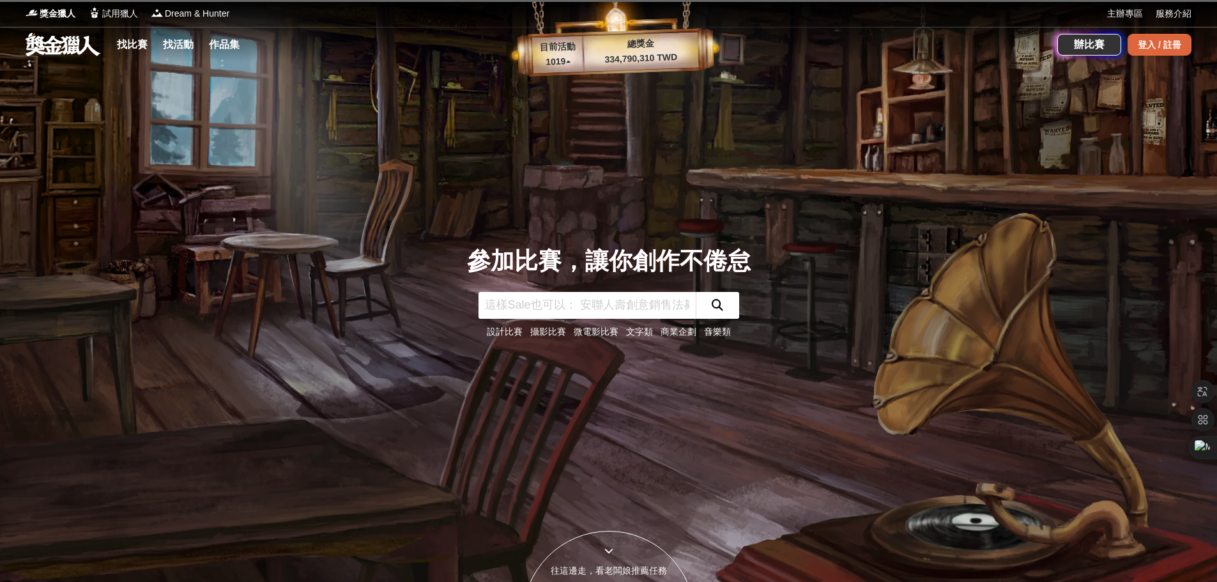
click at [1164, 47] on div "登入 / 註冊" at bounding box center [1160, 45] width 64 height 22
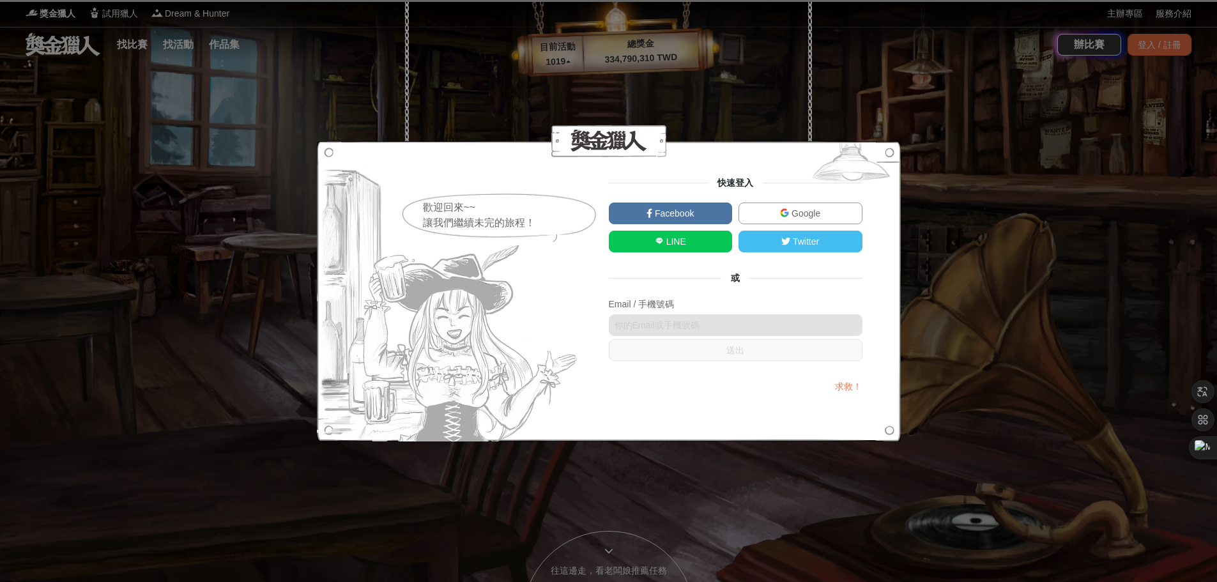
click at [794, 210] on span "Google" at bounding box center [804, 213] width 31 height 10
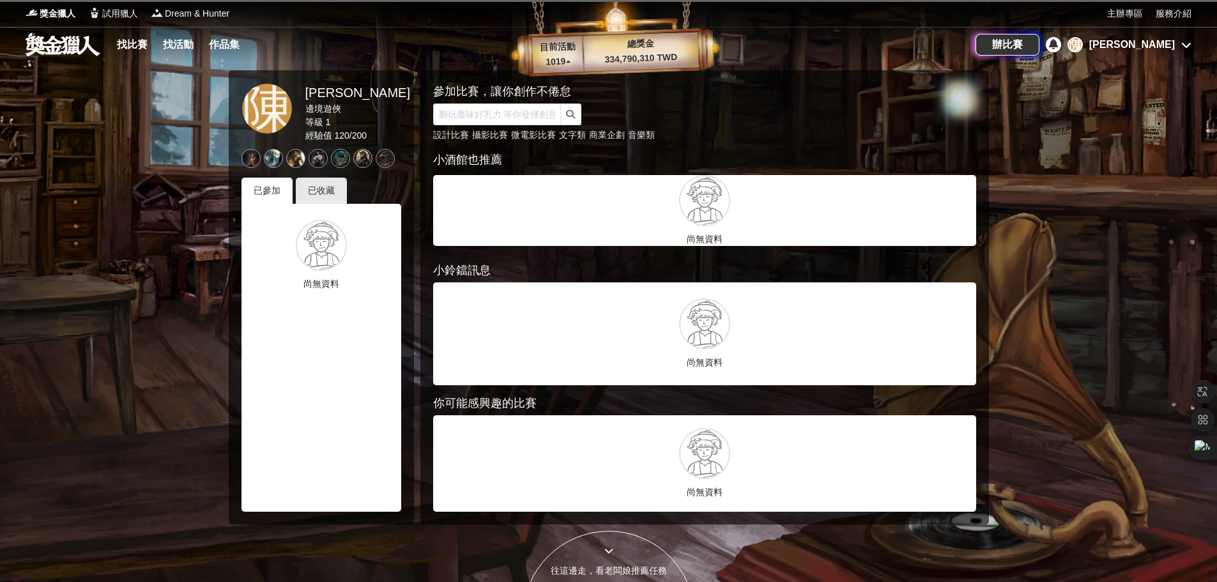
click at [165, 180] on div at bounding box center [608, 291] width 1217 height 582
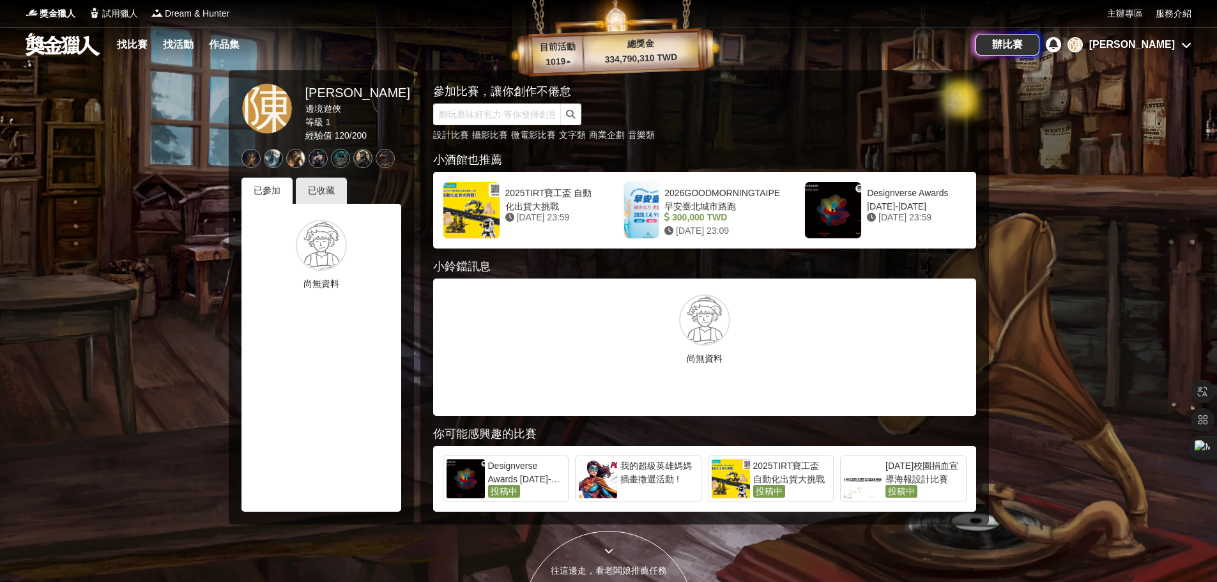
click at [895, 470] on div "[DATE]校園捐血宣導海報設計比賽" at bounding box center [924, 472] width 77 height 26
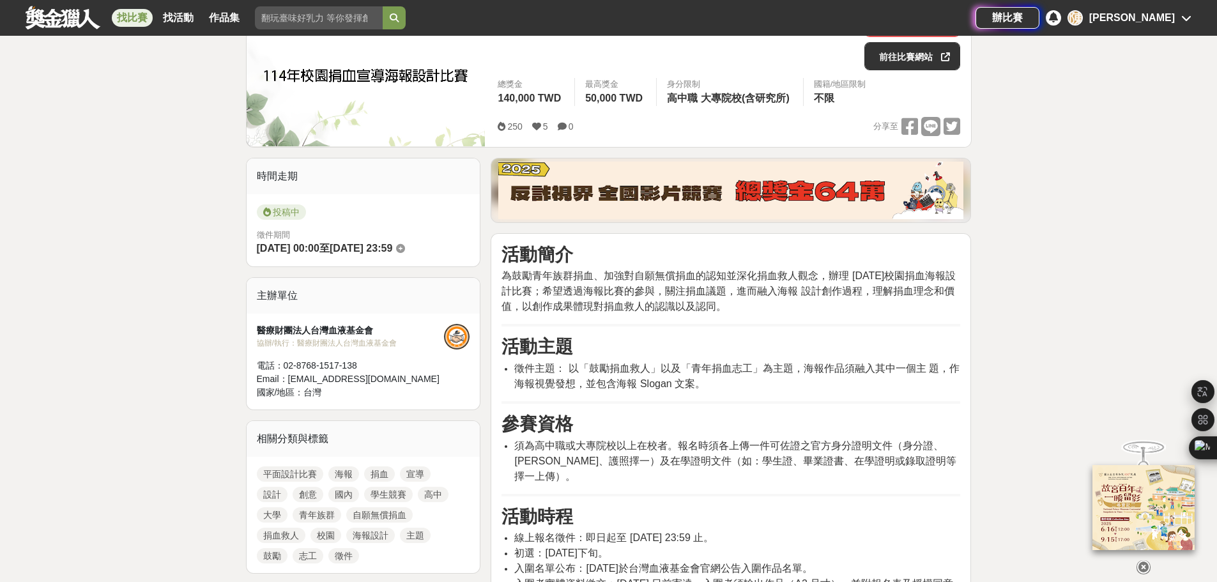
scroll to position [192, 0]
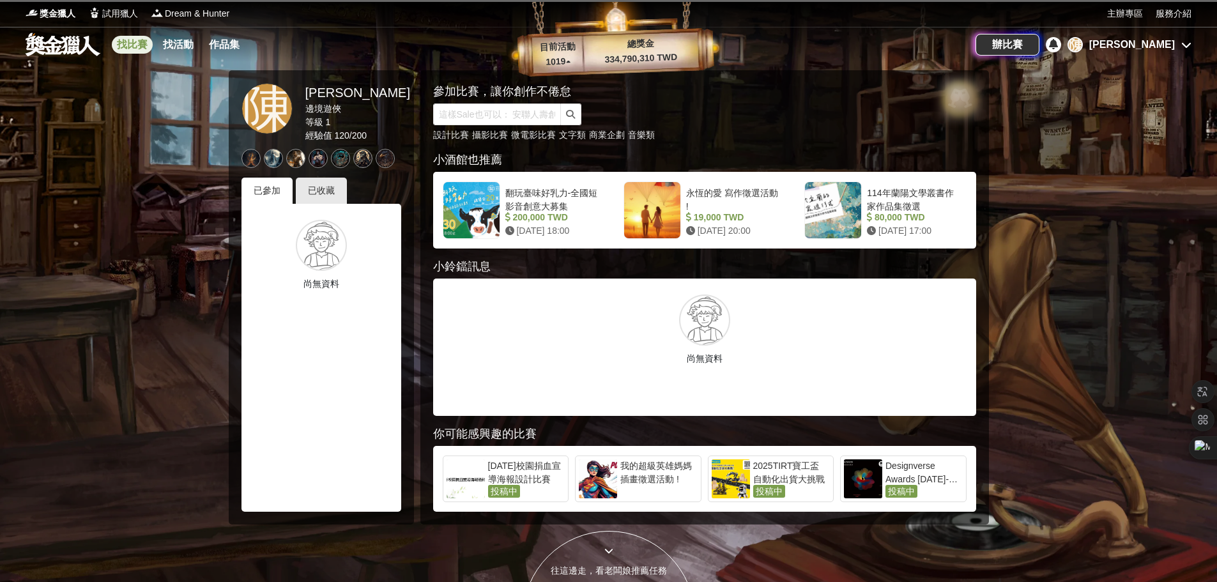
click at [145, 49] on link "找比賽" at bounding box center [132, 45] width 41 height 18
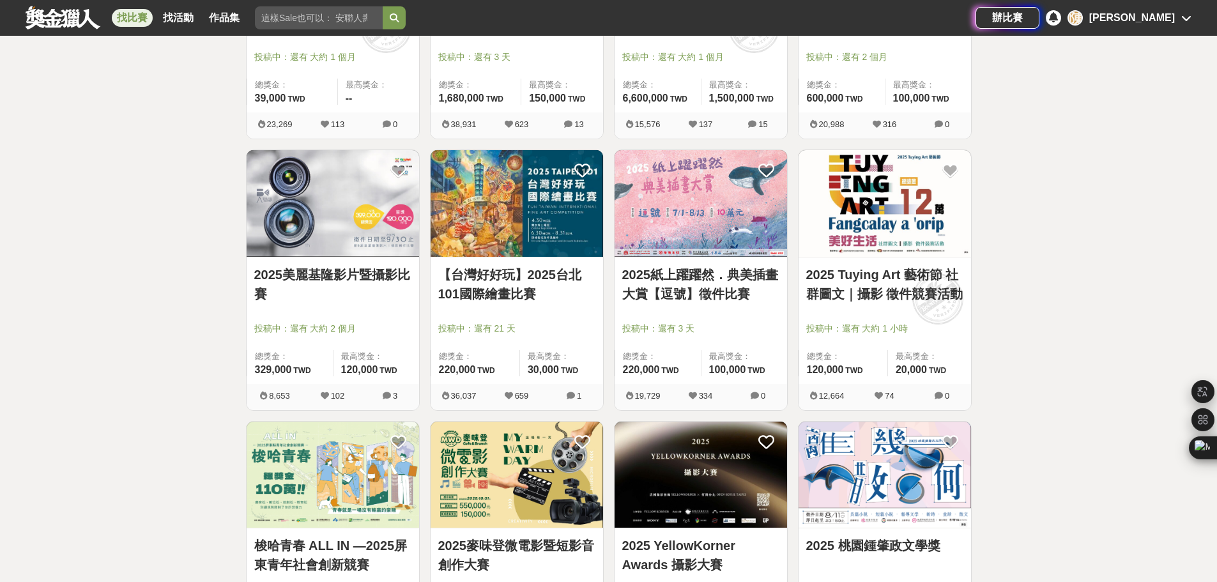
scroll to position [958, 0]
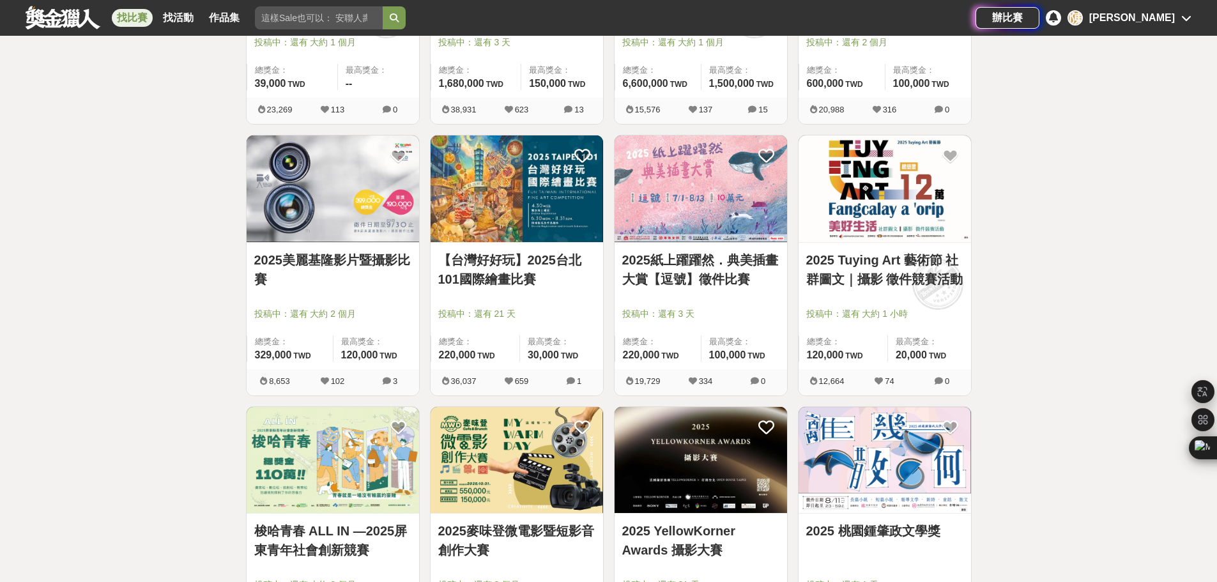
click at [886, 196] on img at bounding box center [885, 188] width 173 height 107
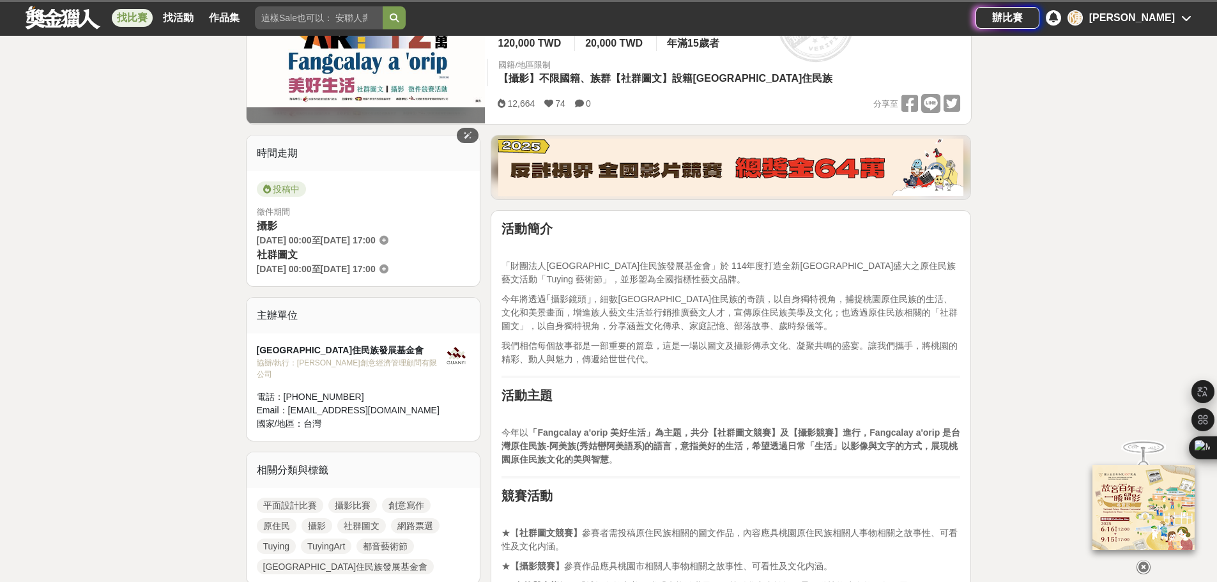
scroll to position [256, 0]
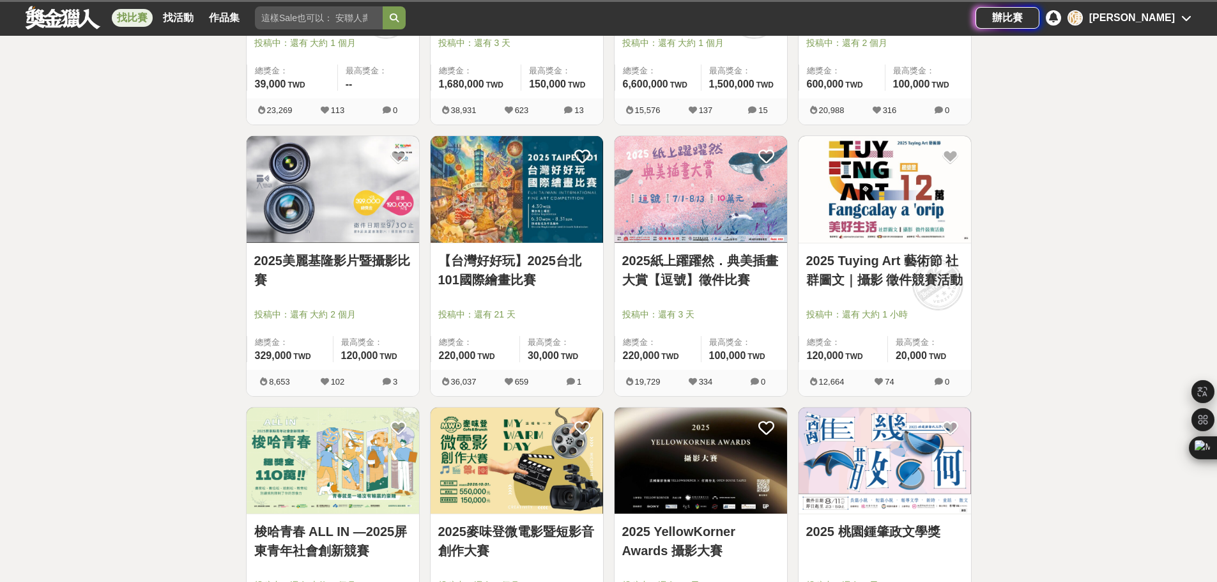
scroll to position [958, 0]
click at [650, 215] on img at bounding box center [701, 188] width 173 height 107
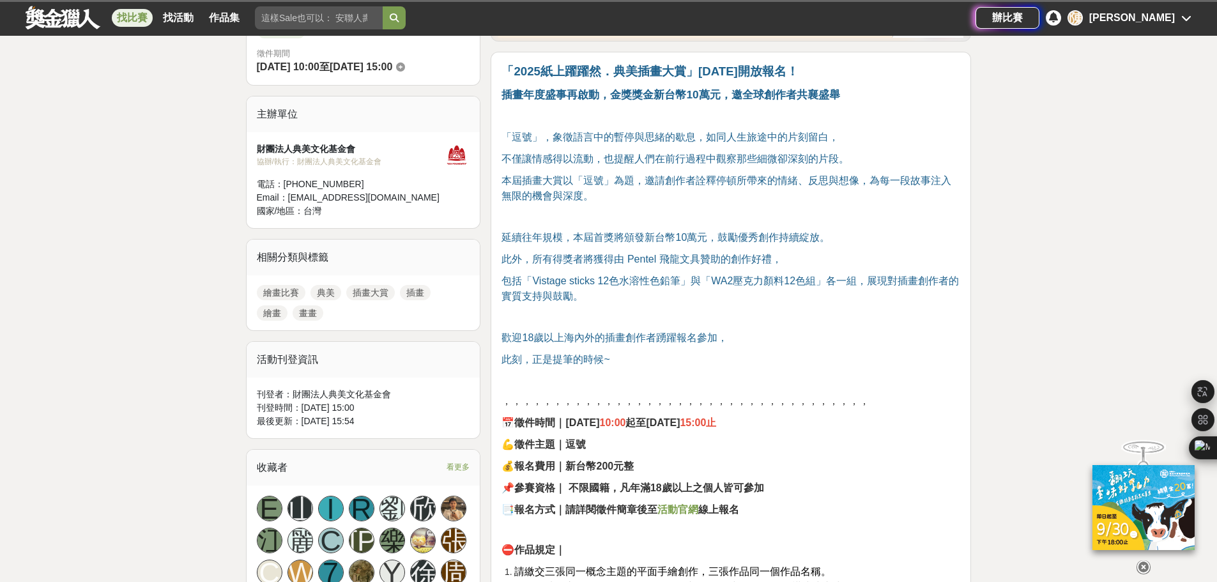
scroll to position [383, 0]
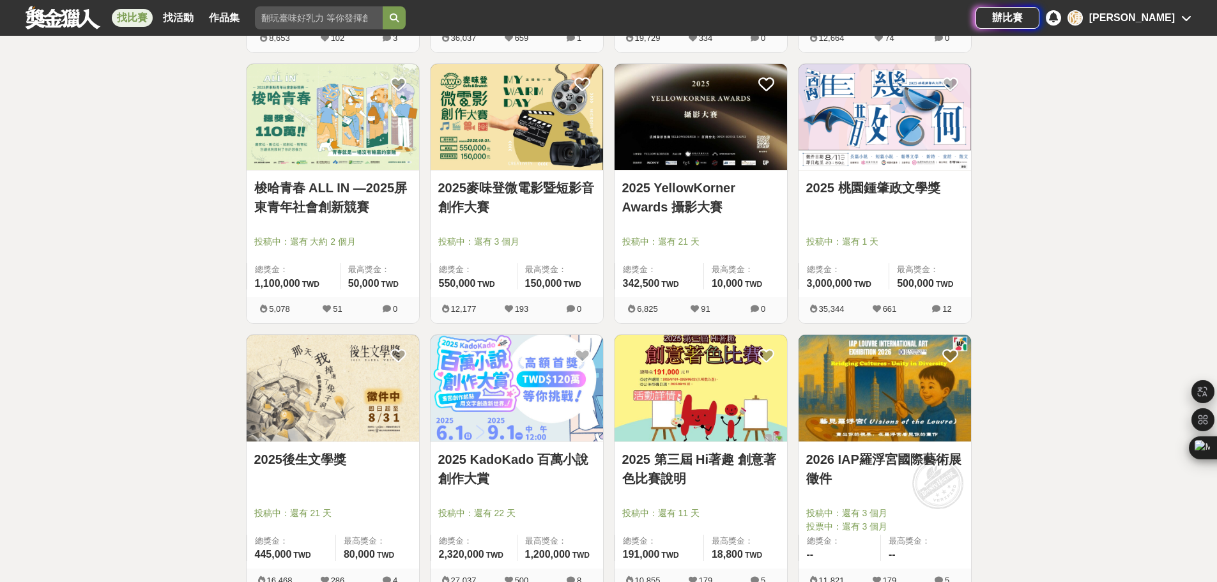
scroll to position [1342, 0]
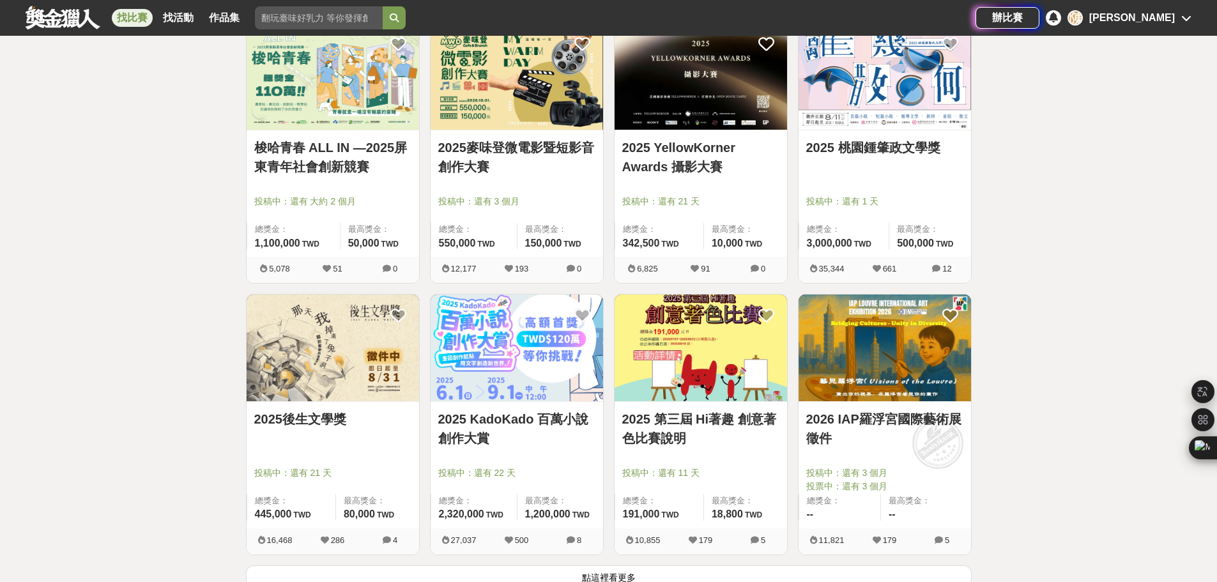
click at [925, 378] on img at bounding box center [885, 348] width 173 height 107
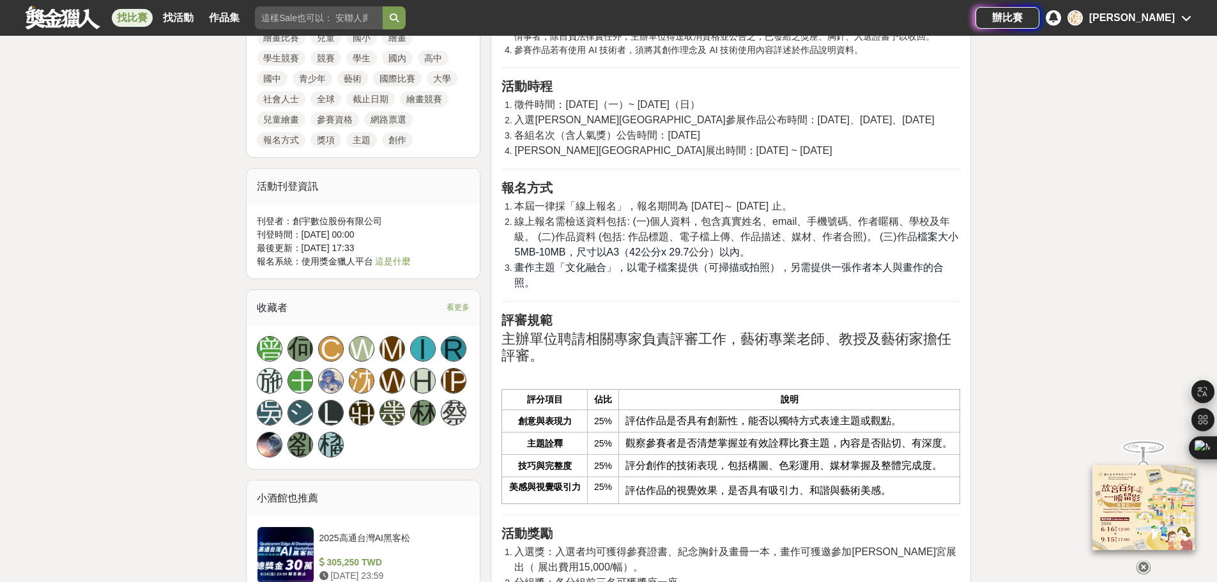
scroll to position [1086, 0]
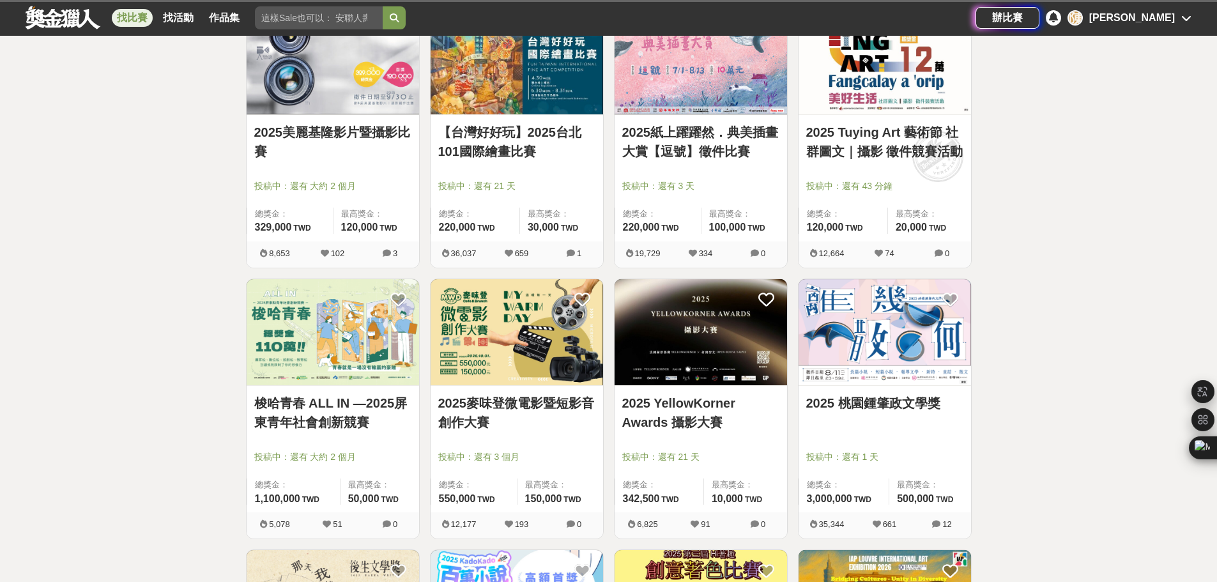
scroll to position [1342, 0]
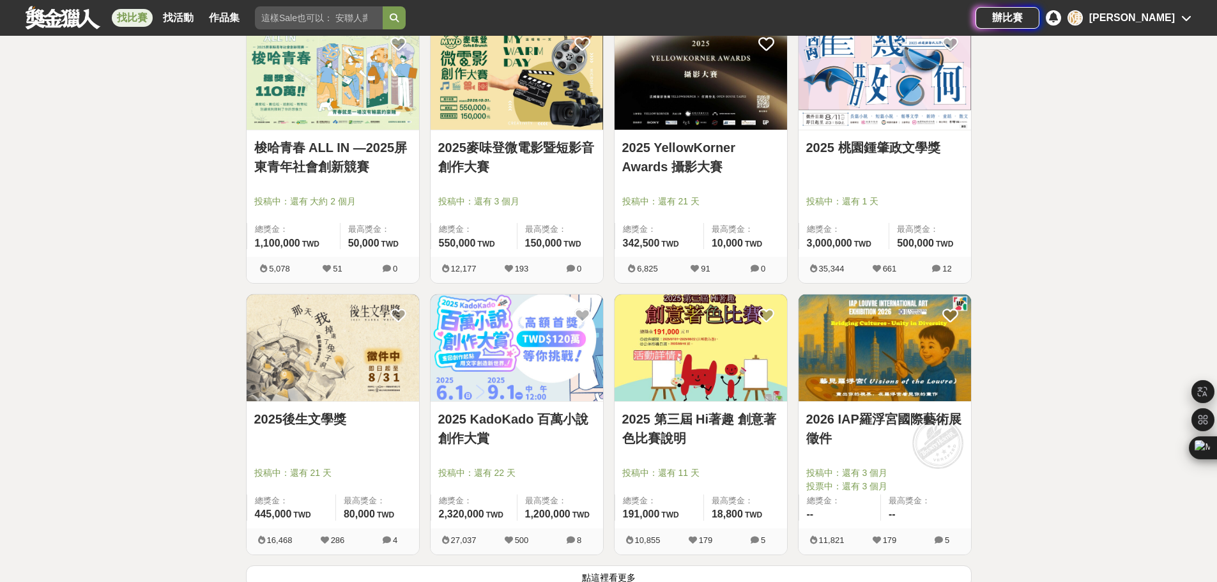
click at [728, 361] on img at bounding box center [701, 348] width 173 height 107
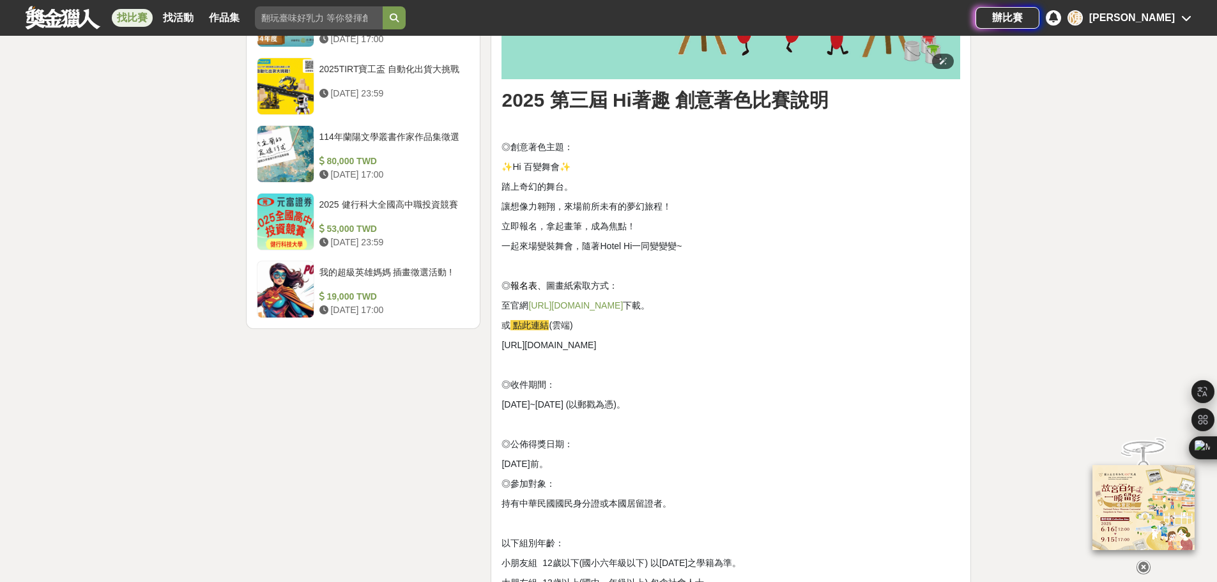
scroll to position [1661, 0]
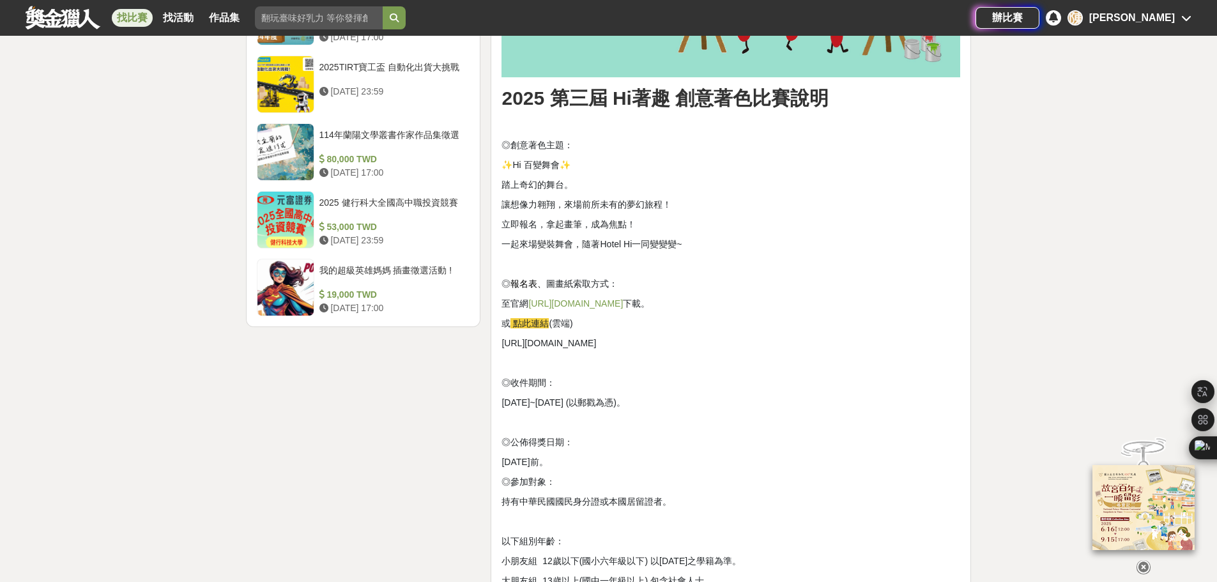
click at [535, 325] on span "點此連結" at bounding box center [531, 323] width 36 height 10
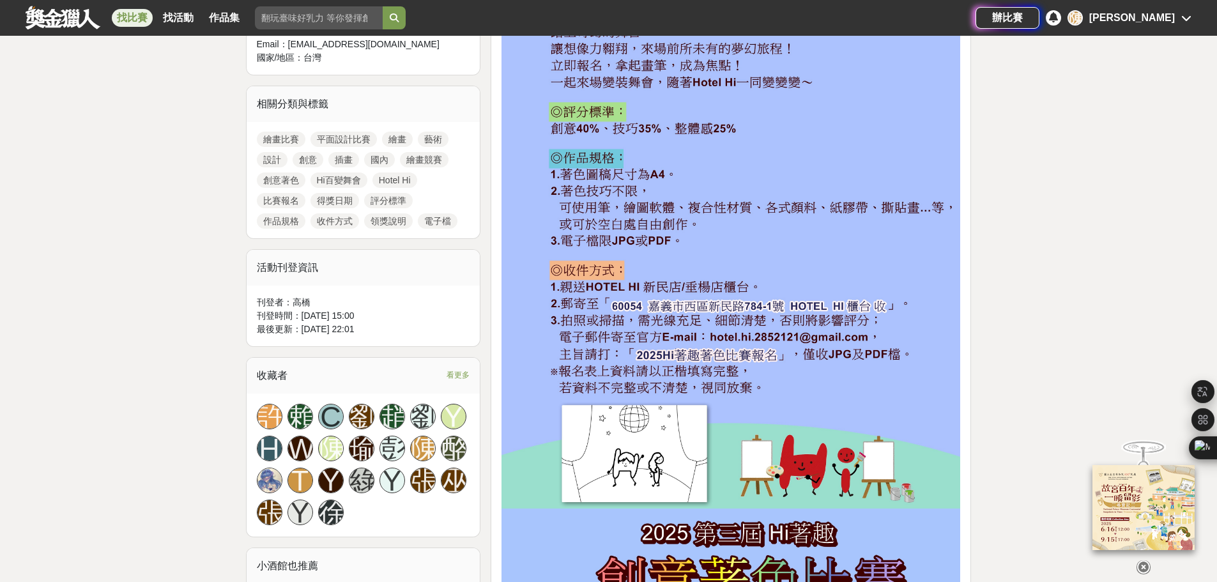
scroll to position [383, 0]
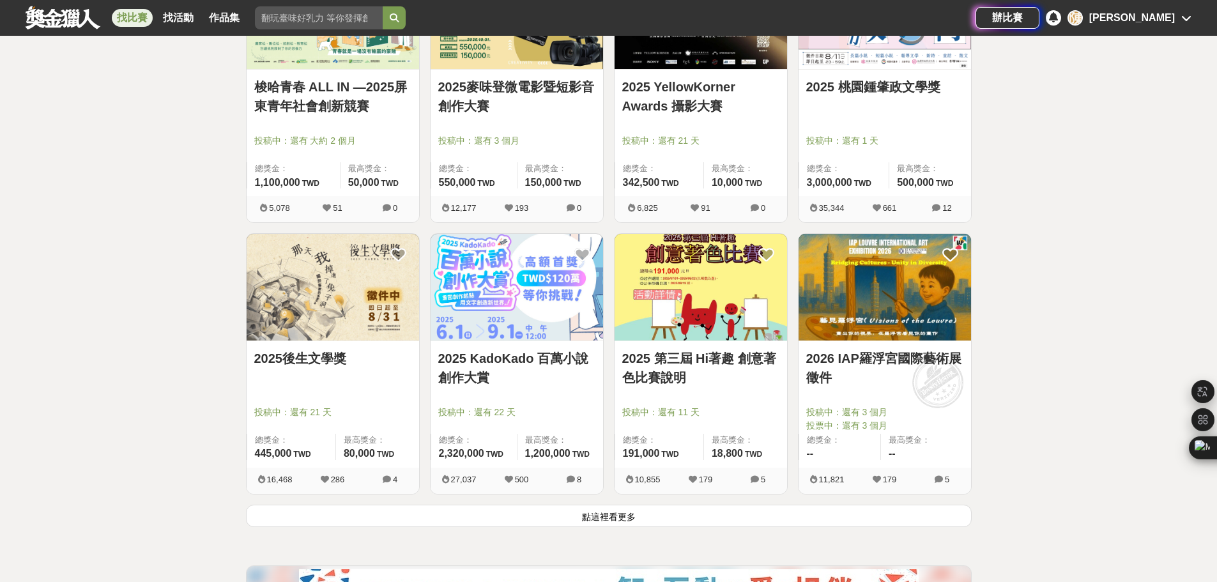
scroll to position [1406, 0]
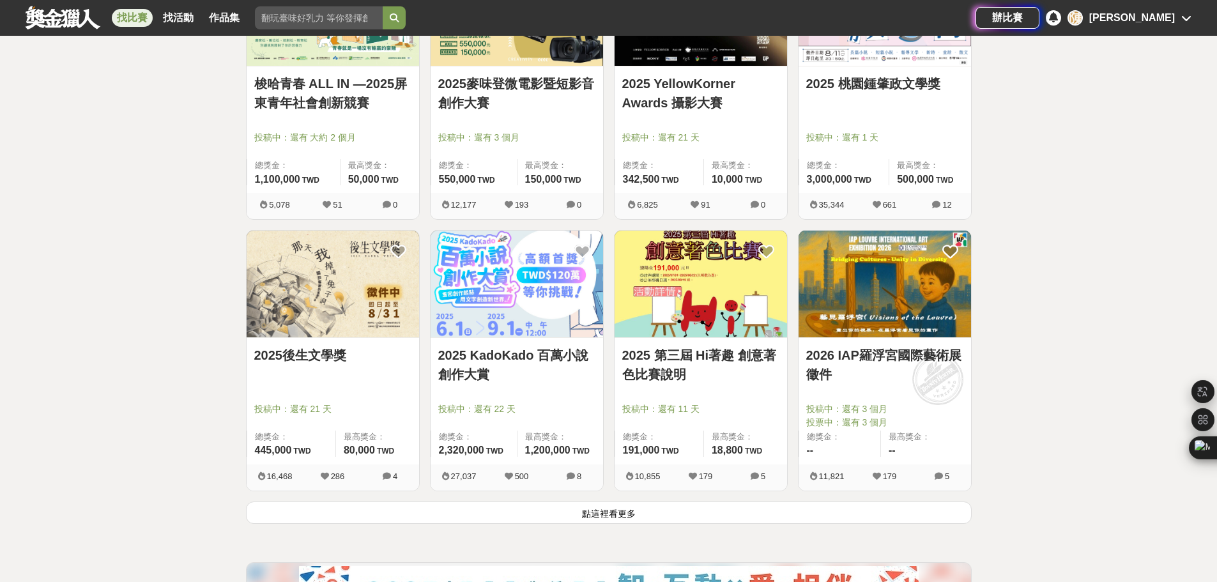
click at [617, 513] on button "點這裡看更多" at bounding box center [609, 513] width 726 height 22
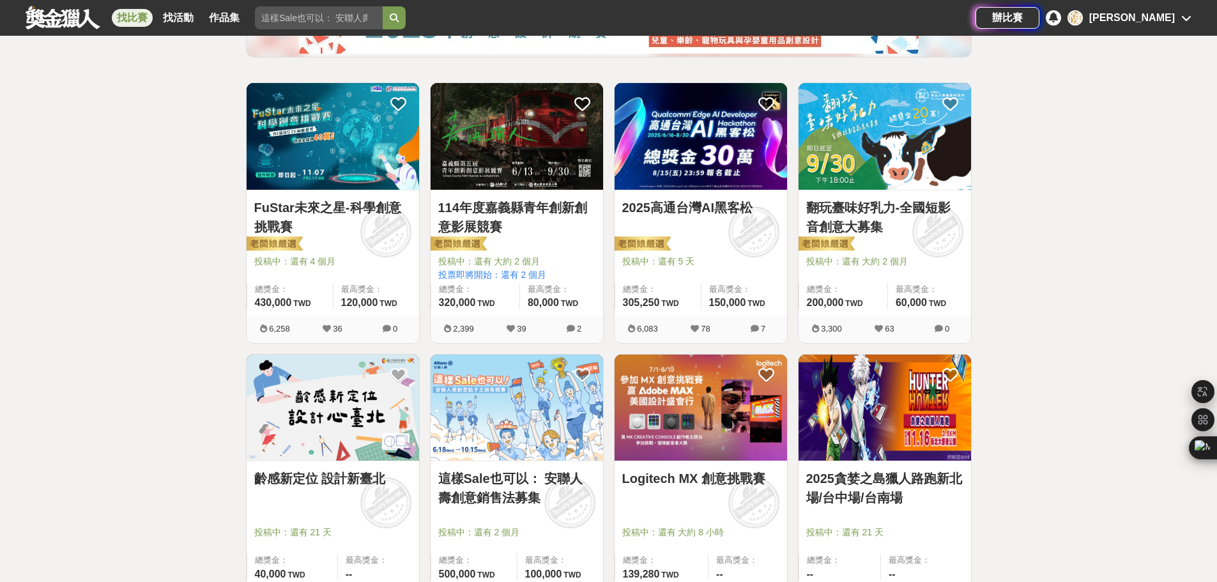
scroll to position [192, 0]
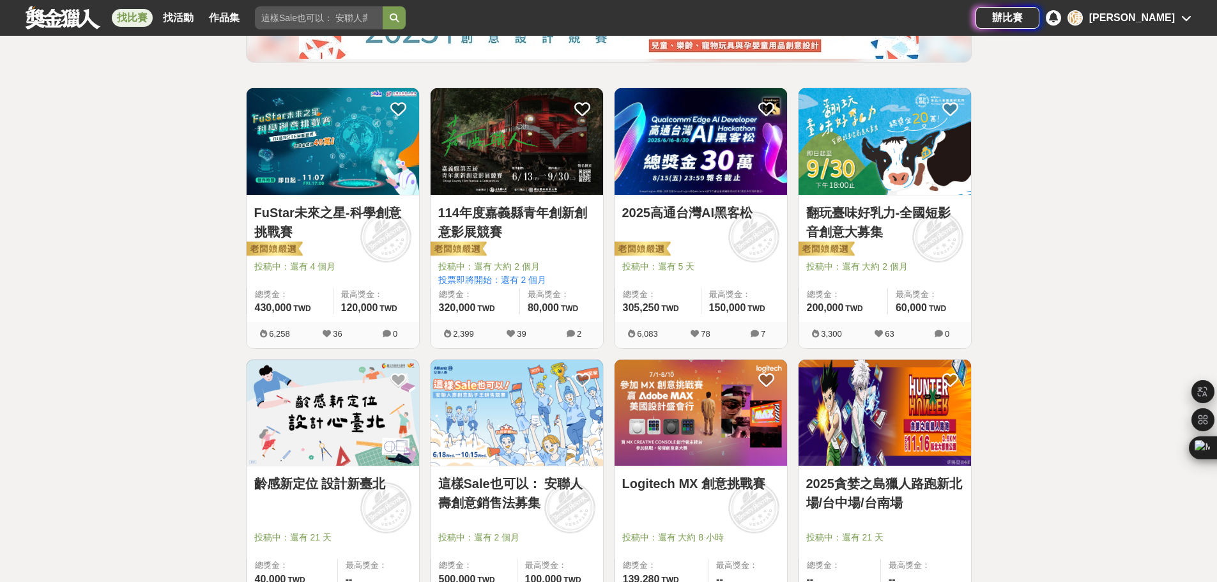
click at [700, 216] on link "2025高通台灣AI黑客松" at bounding box center [700, 212] width 157 height 19
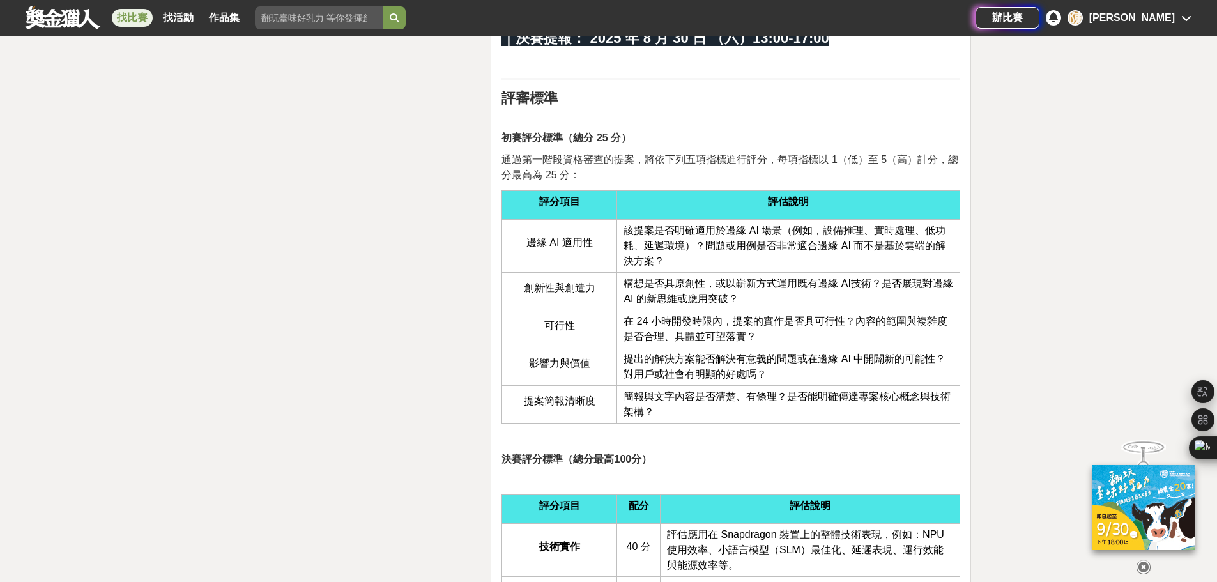
scroll to position [2811, 0]
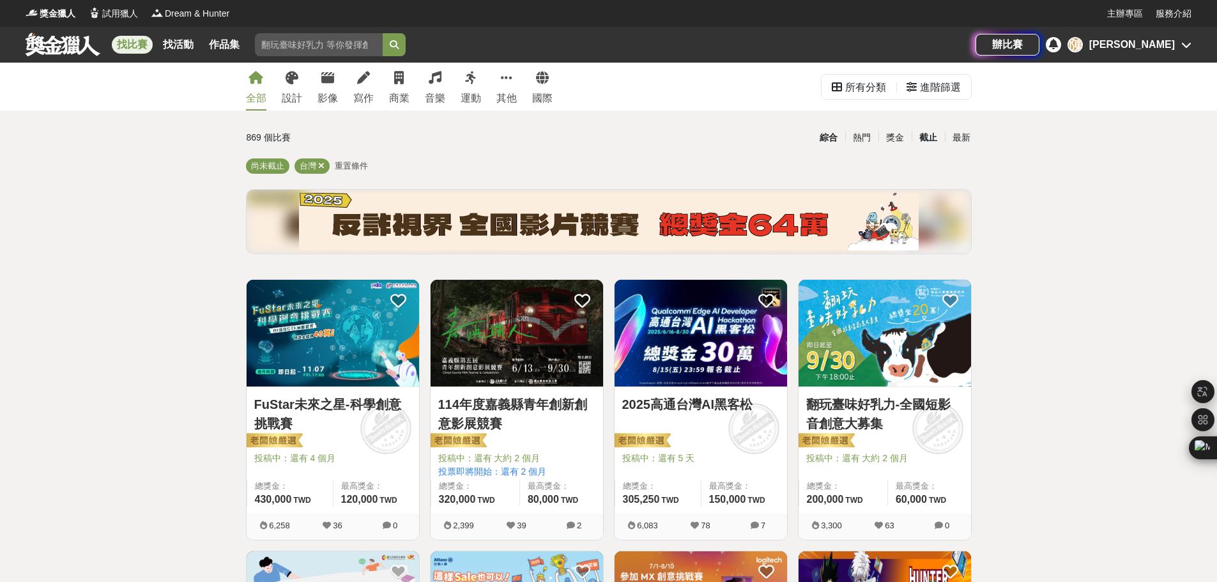
click at [928, 140] on div "截止" at bounding box center [928, 138] width 33 height 22
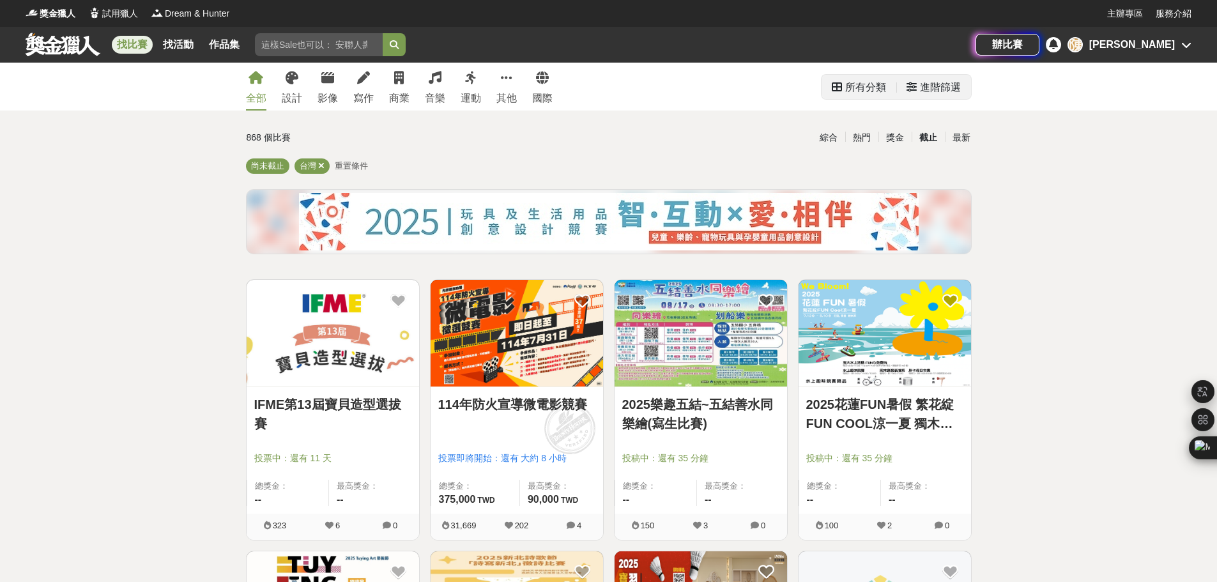
click at [946, 86] on div "進階篩選" at bounding box center [940, 88] width 41 height 26
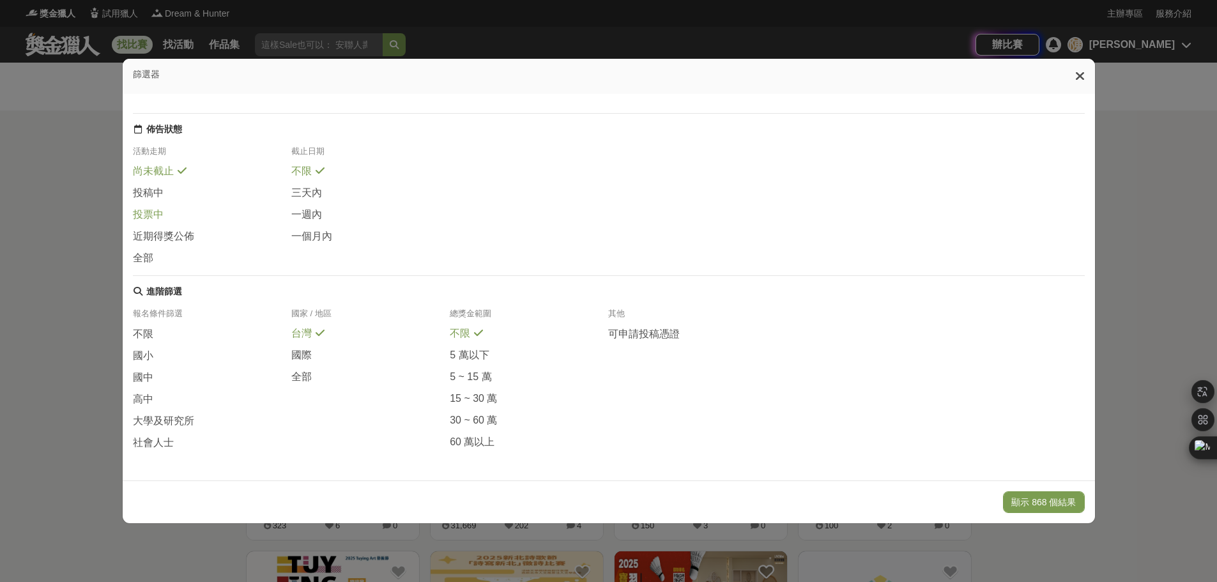
scroll to position [151, 0]
click at [173, 427] on span "大學及研究所" at bounding box center [163, 421] width 61 height 13
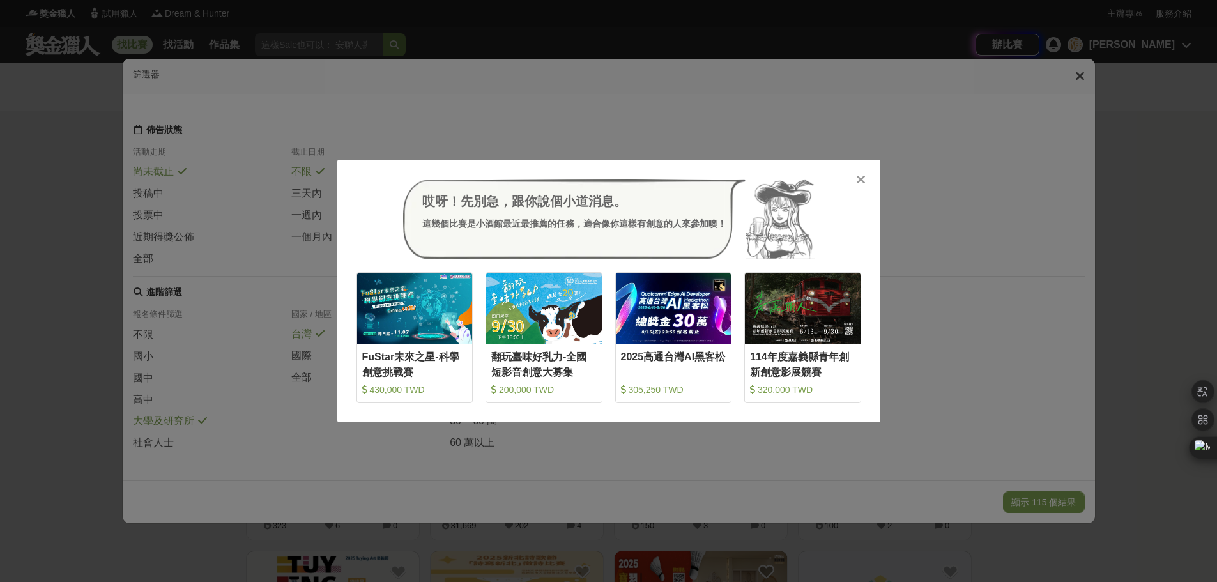
click at [254, 409] on div "哎呀！先別急，跟你說個小道消息。 這幾個比賽是小酒館最近最推薦的任務，適合像你這樣有創意的人來參加噢！ 收藏 FuStar未來之星-科學創意挑戰賽 430,0…" at bounding box center [608, 291] width 1217 height 582
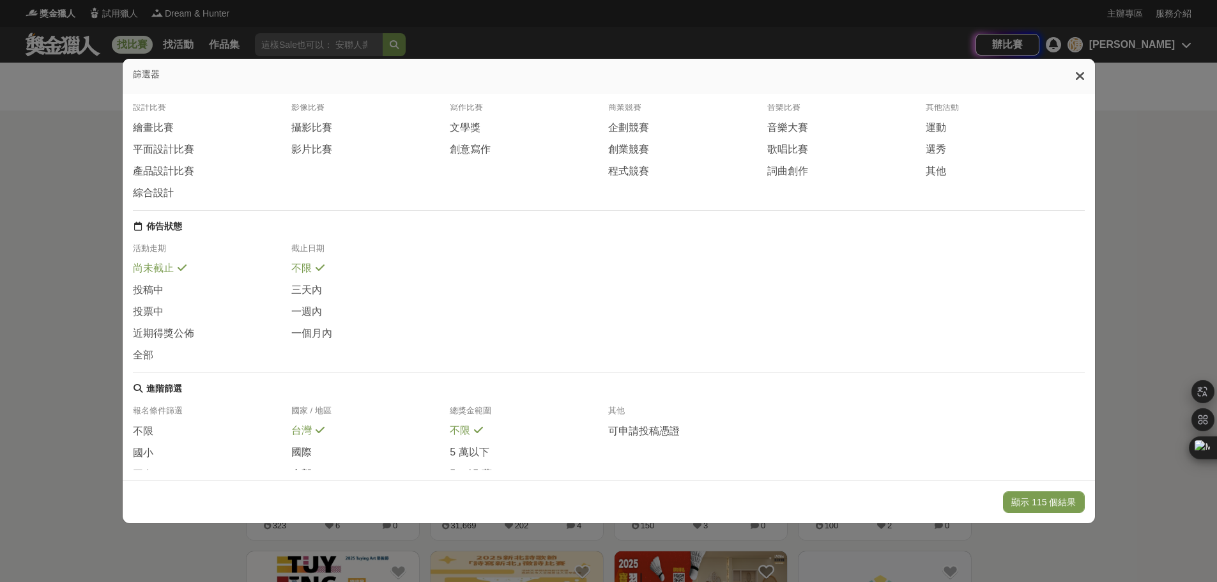
scroll to position [0, 0]
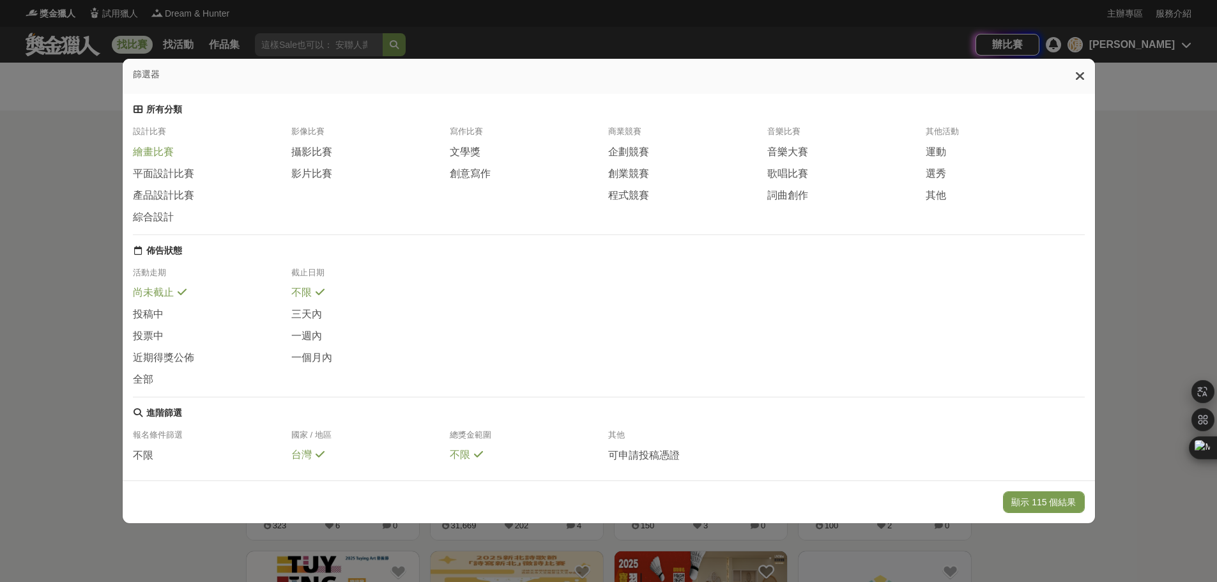
click at [141, 156] on span "繪畫比賽" at bounding box center [153, 152] width 41 height 13
click at [167, 180] on span "平面設計比賽" at bounding box center [163, 173] width 61 height 13
click at [799, 155] on span "音樂大賽" at bounding box center [787, 152] width 41 height 13
click at [791, 155] on span "音樂大賽" at bounding box center [787, 151] width 41 height 13
click at [155, 223] on span "綜合設計" at bounding box center [153, 216] width 41 height 13
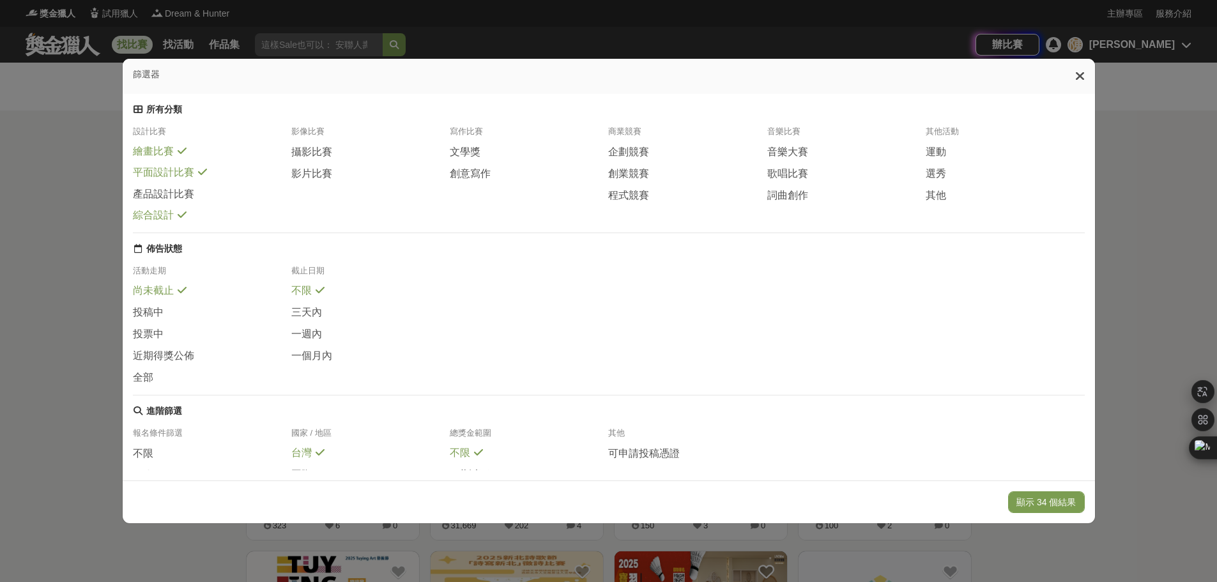
click at [170, 187] on div "平面設計比賽" at bounding box center [212, 176] width 158 height 21
click at [157, 222] on span "綜合設計" at bounding box center [153, 215] width 41 height 13
click at [167, 209] on div "產品設計比賽" at bounding box center [212, 198] width 158 height 22
click at [256, 187] on div "平面設計比賽" at bounding box center [212, 176] width 158 height 21
drag, startPoint x: 173, startPoint y: 195, endPoint x: 173, endPoint y: 210, distance: 14.7
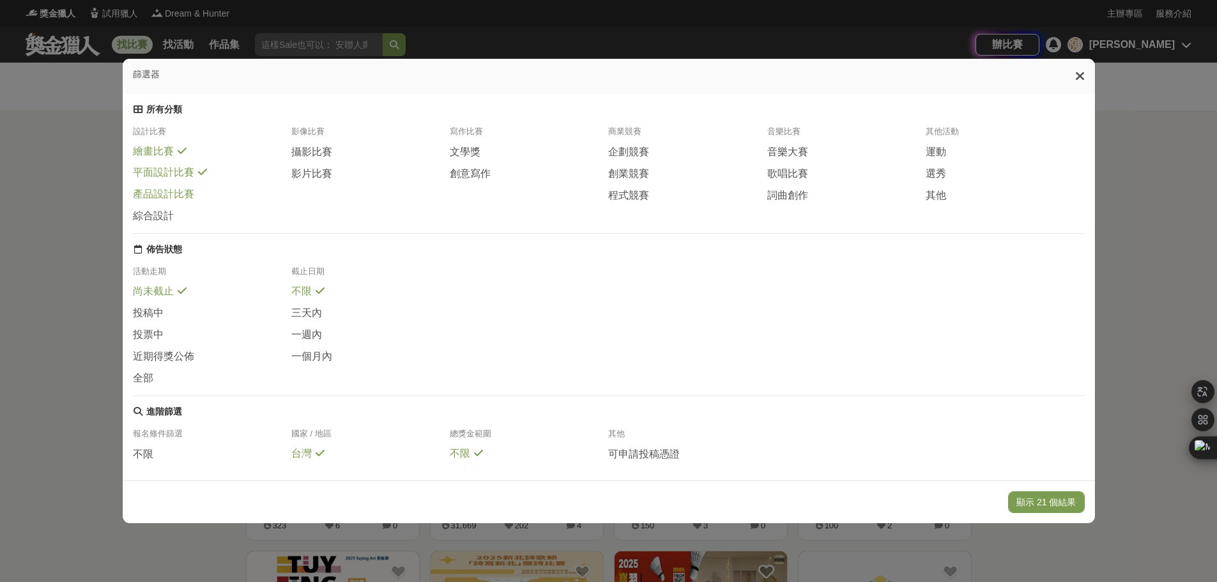
click at [173, 187] on div "平面設計比賽" at bounding box center [212, 176] width 158 height 21
click at [173, 201] on span "產品設計比賽" at bounding box center [163, 194] width 61 height 13
click at [167, 233] on div "設計比賽 繪畫比賽 平面設計比賽 產品設計比賽 綜合設計 影像比賽 攝影比賽 影片比賽 寫作比賽 文學獎 創意寫作 商業競賽 企劃競賽 創業競賽 程式競賽 音…" at bounding box center [609, 179] width 952 height 107
click at [162, 222] on span "綜合設計" at bounding box center [153, 215] width 41 height 13
click at [1072, 507] on button "顯示 40 個結果" at bounding box center [1046, 502] width 76 height 22
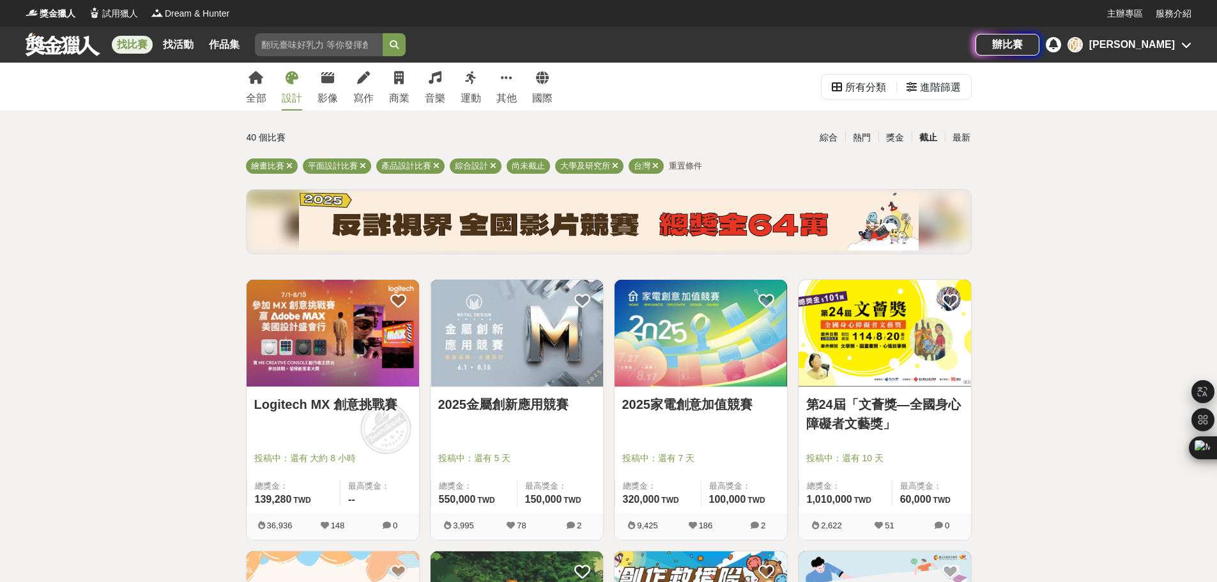
click at [512, 362] on img at bounding box center [517, 333] width 173 height 107
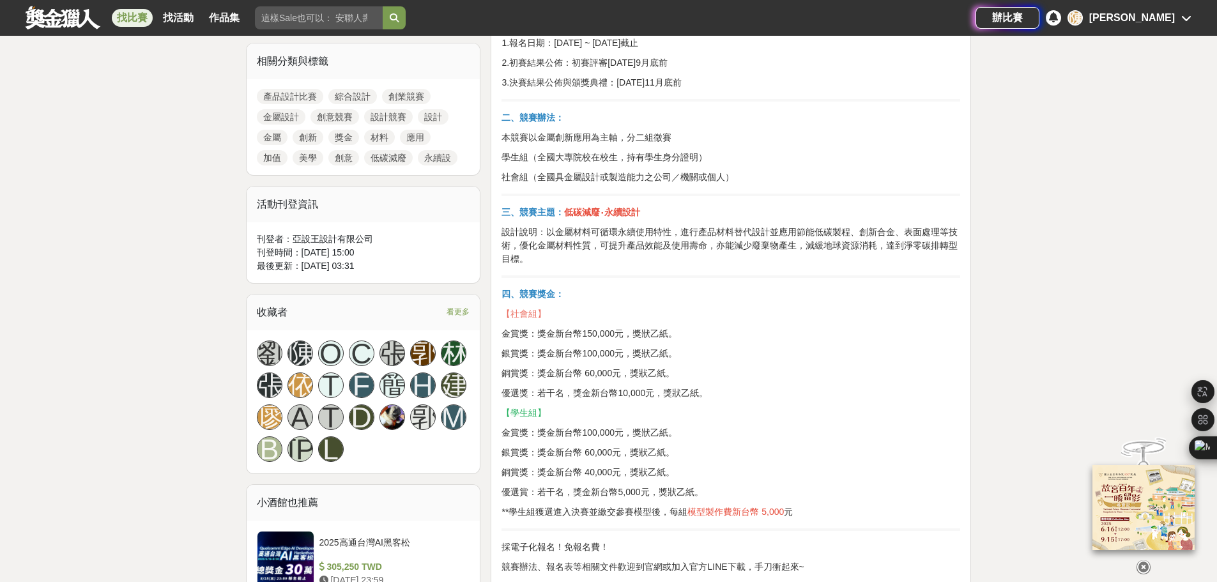
scroll to position [575, 0]
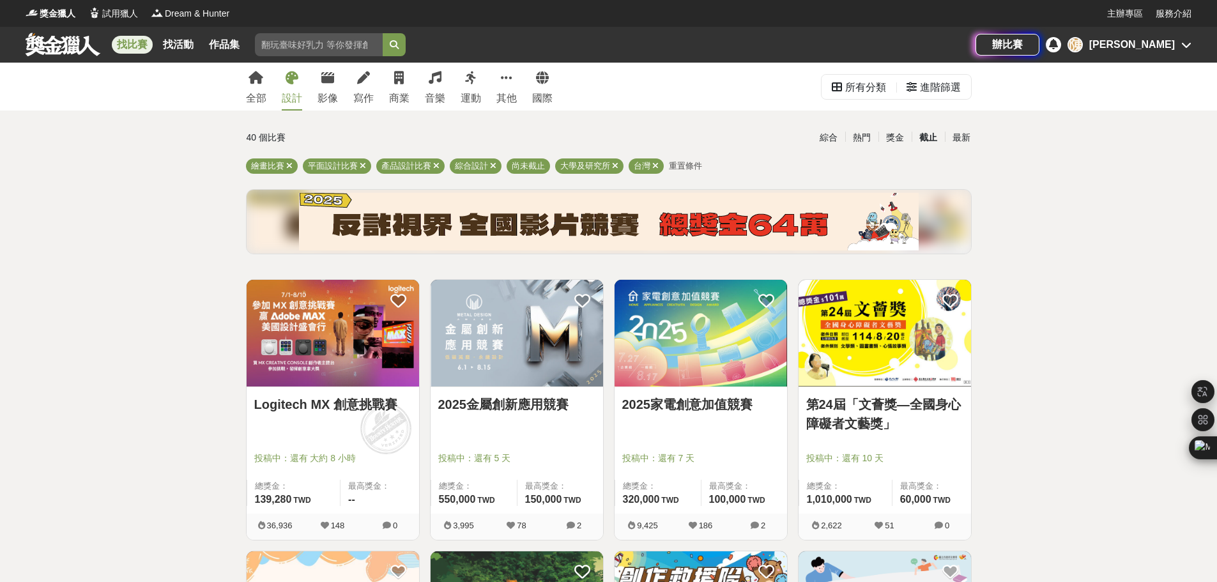
click at [318, 349] on img at bounding box center [333, 333] width 173 height 107
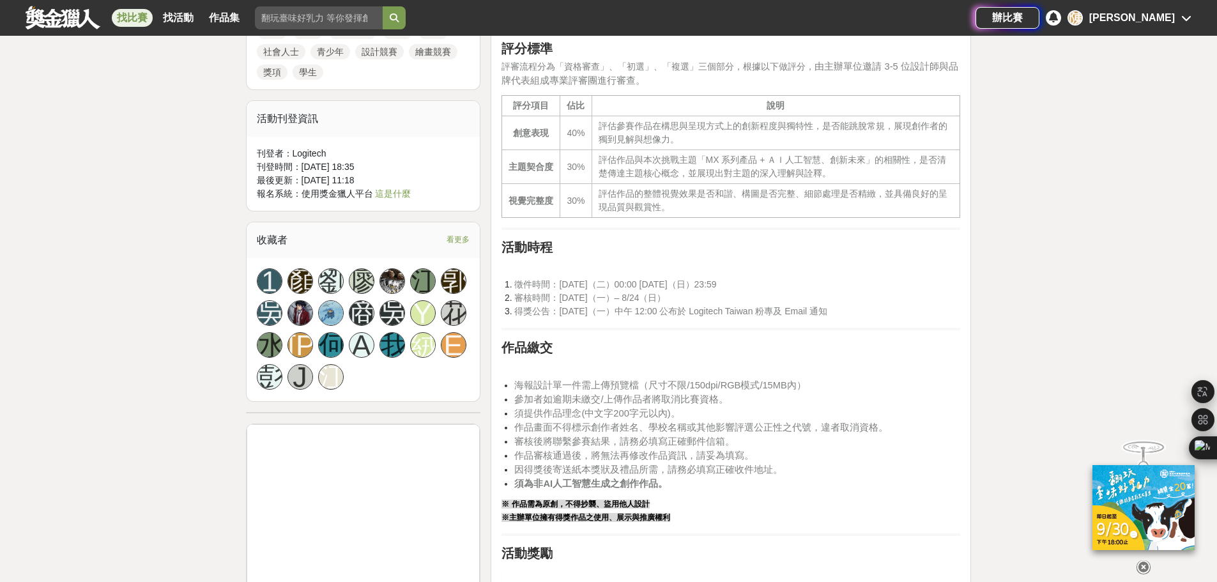
scroll to position [958, 0]
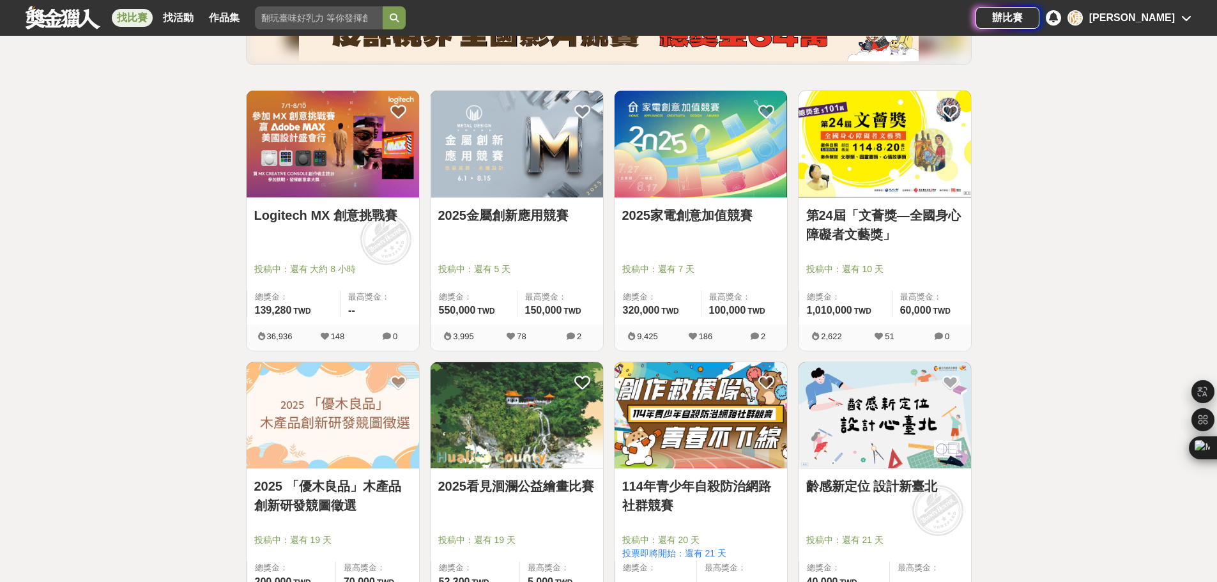
scroll to position [256, 0]
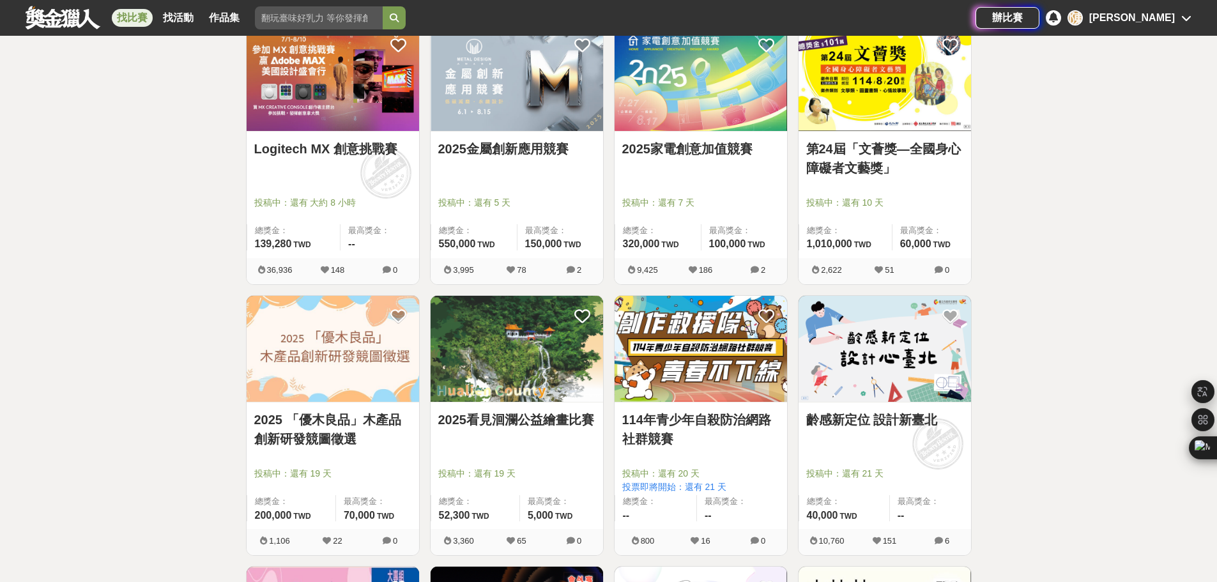
click at [335, 378] on img at bounding box center [333, 349] width 173 height 107
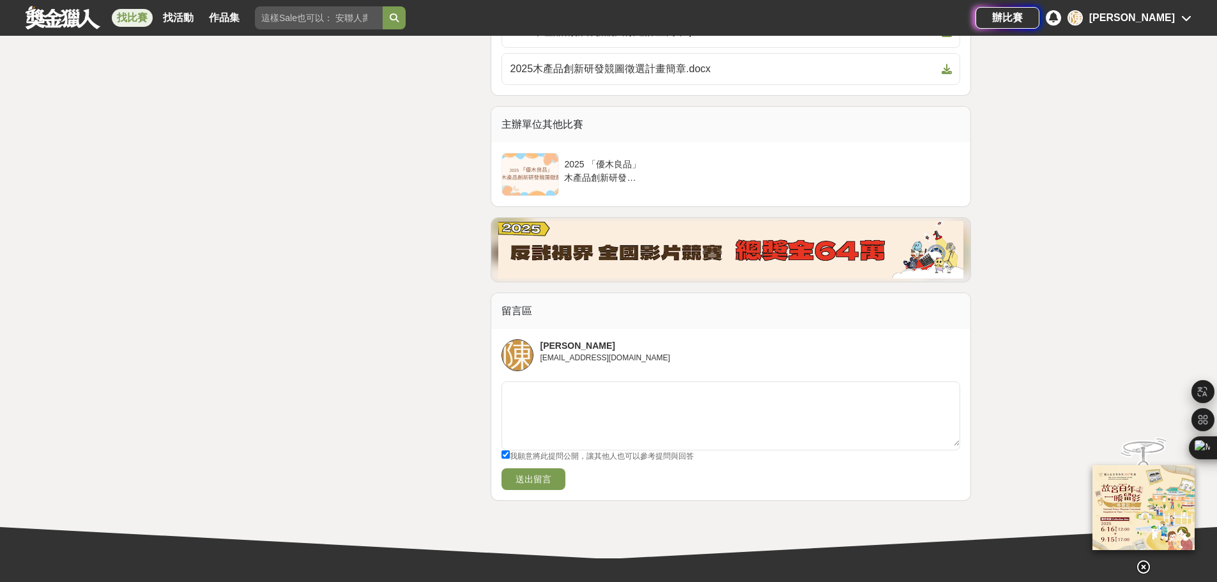
scroll to position [3214, 0]
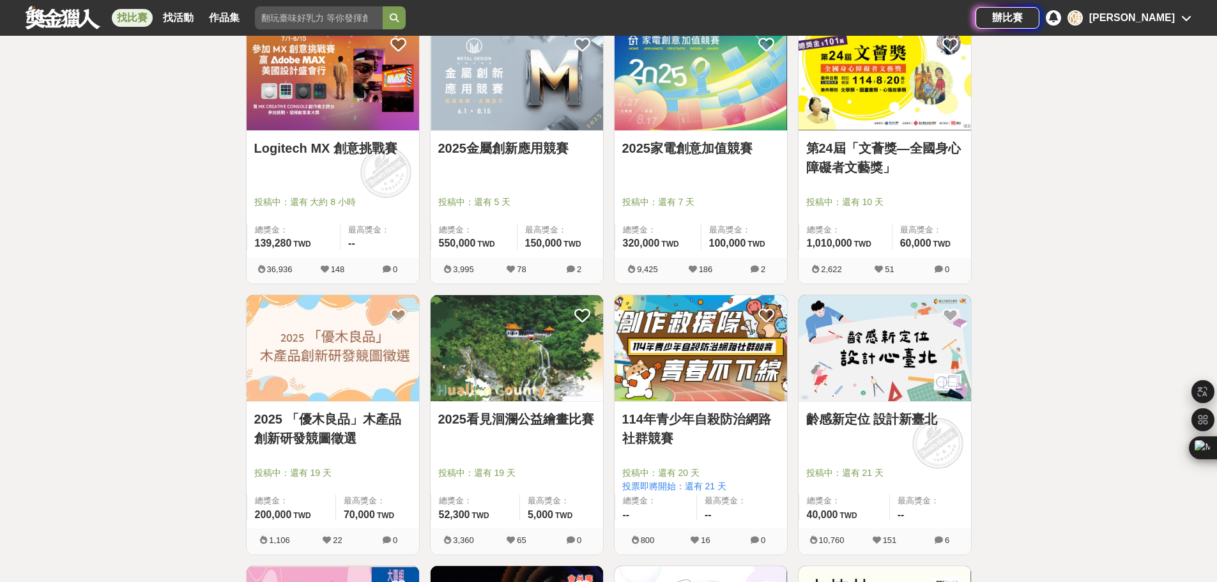
scroll to position [256, 0]
click at [555, 367] on img at bounding box center [517, 349] width 173 height 107
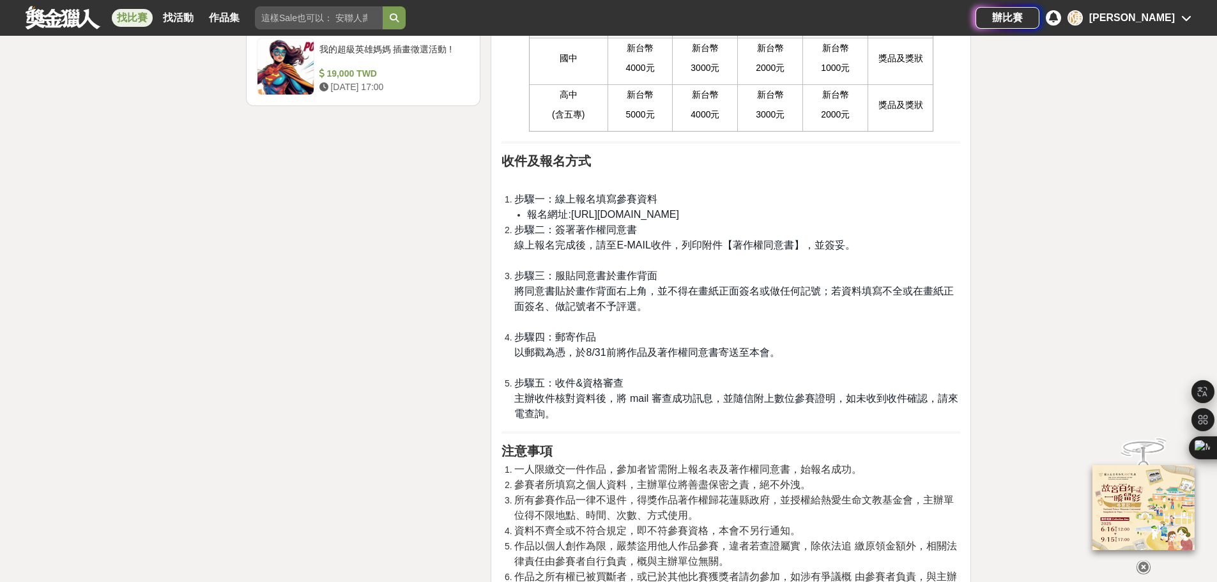
scroll to position [1853, 0]
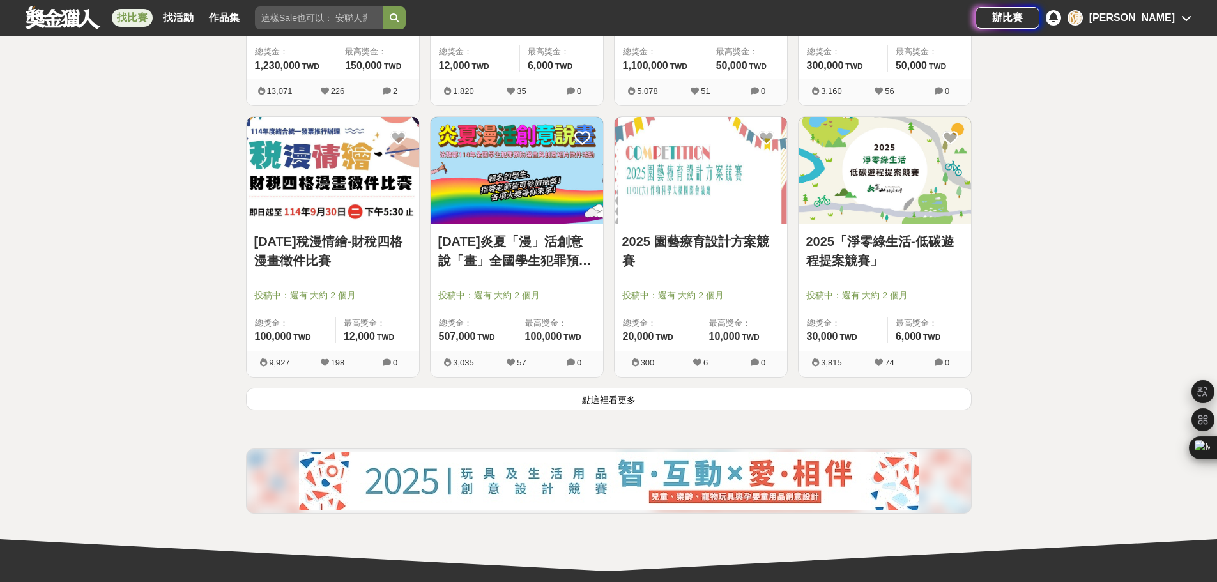
scroll to position [1533, 0]
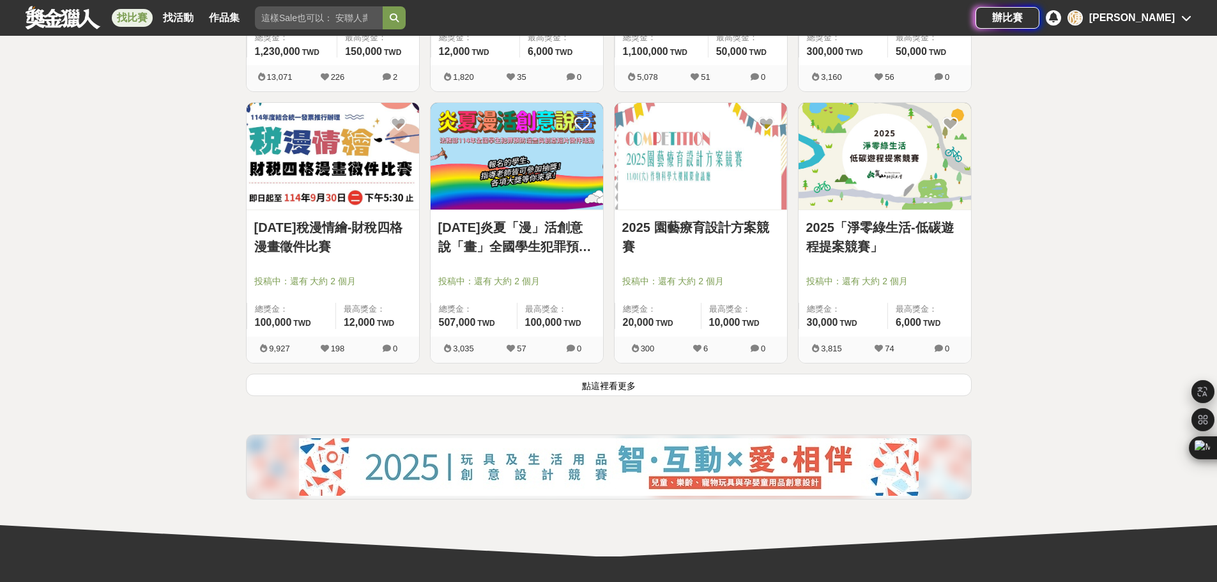
click at [509, 383] on button "點這裡看更多" at bounding box center [609, 385] width 726 height 22
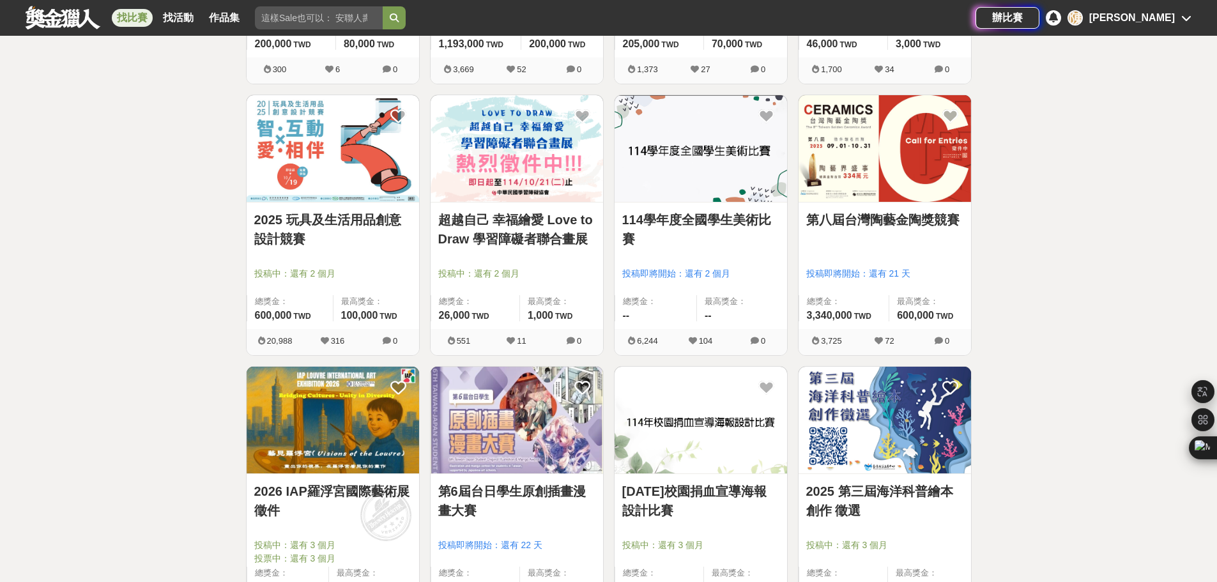
scroll to position [2096, 0]
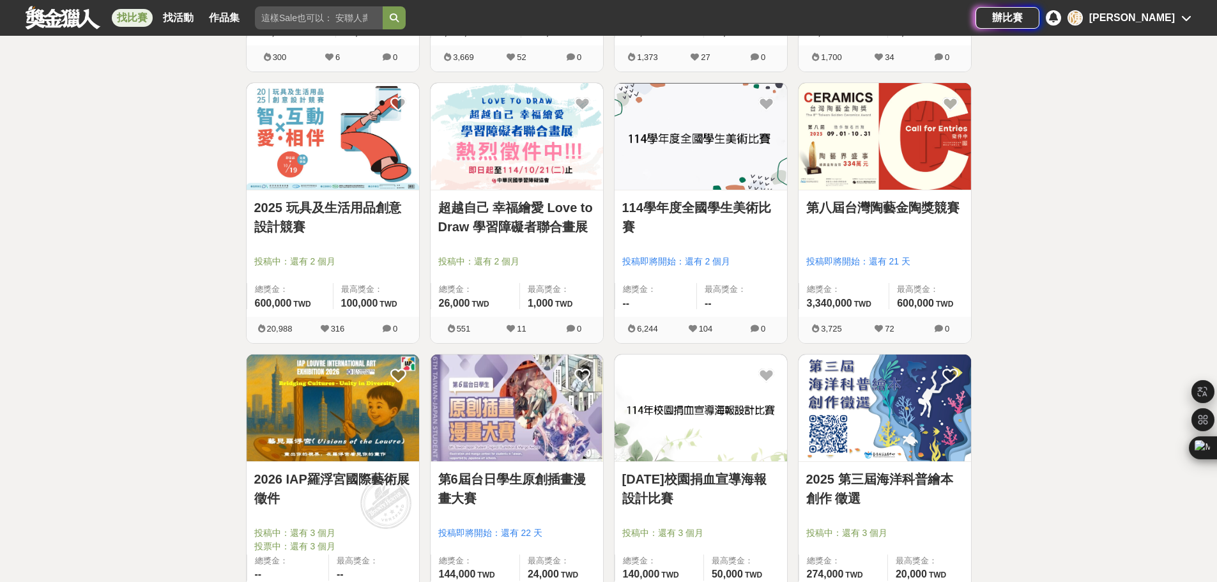
click at [853, 397] on img at bounding box center [885, 408] width 173 height 107
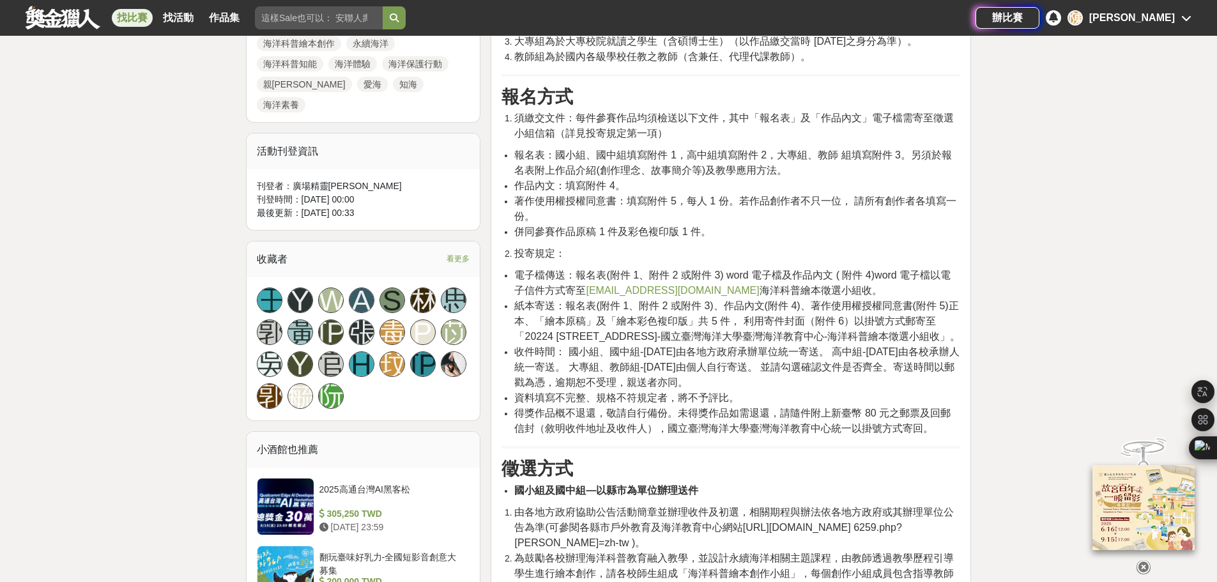
scroll to position [831, 0]
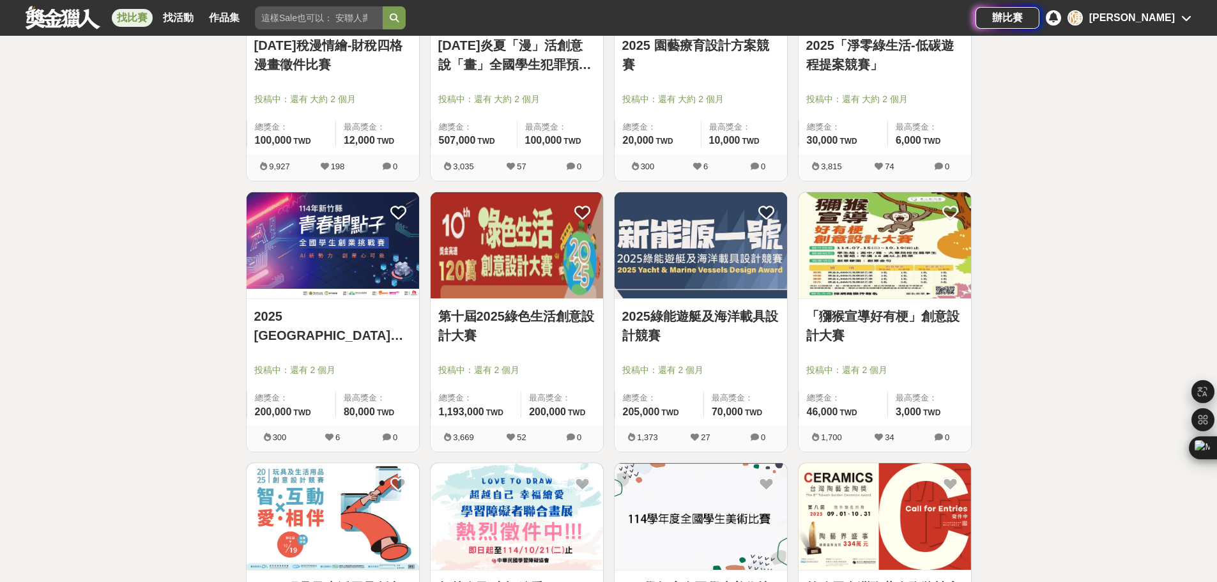
scroll to position [1712, 0]
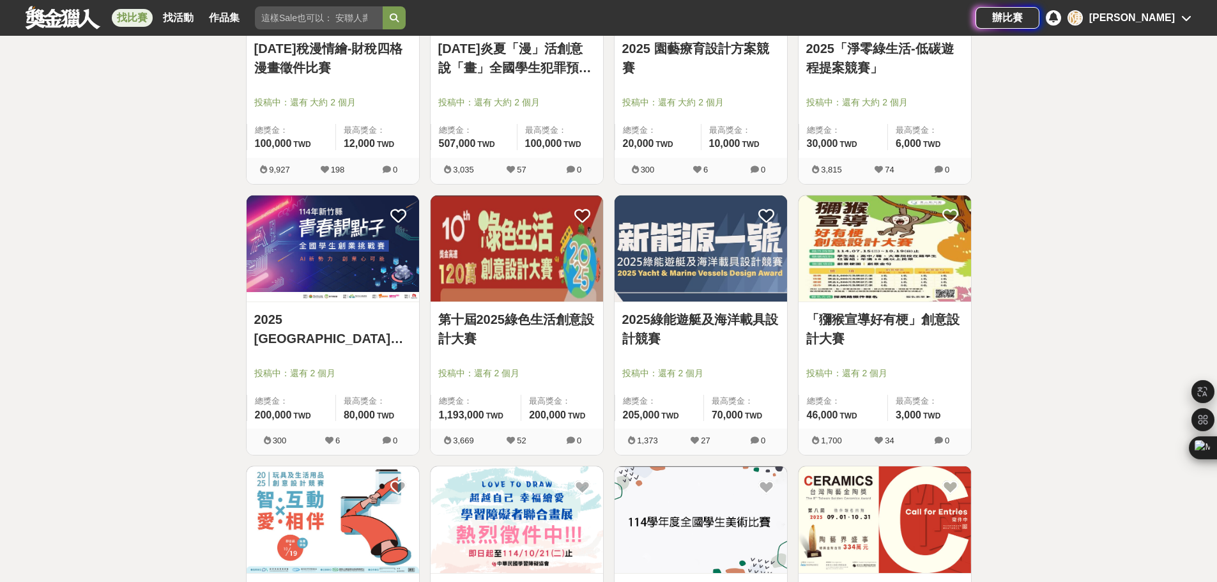
click at [863, 276] on img at bounding box center [885, 249] width 173 height 107
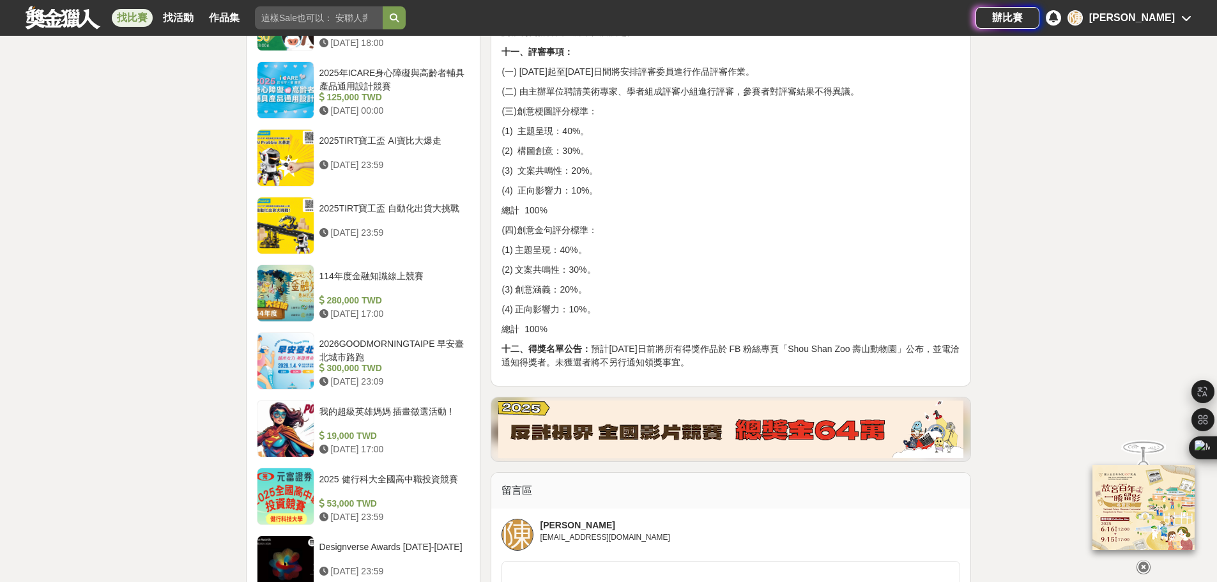
scroll to position [1102, 0]
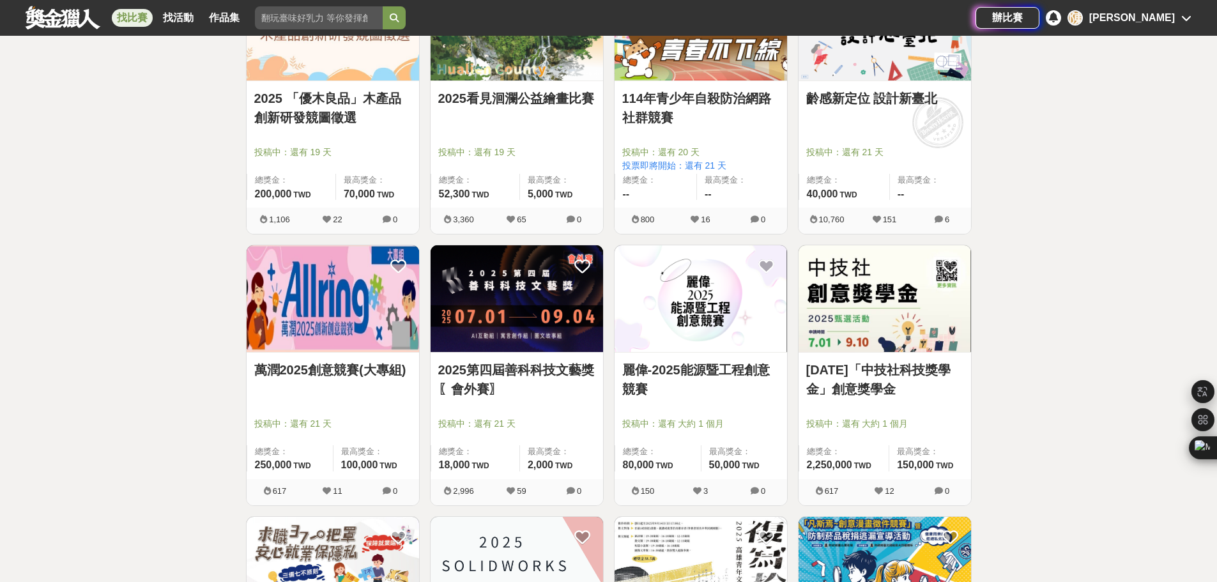
scroll to position [626, 0]
